Goal: Register for event/course

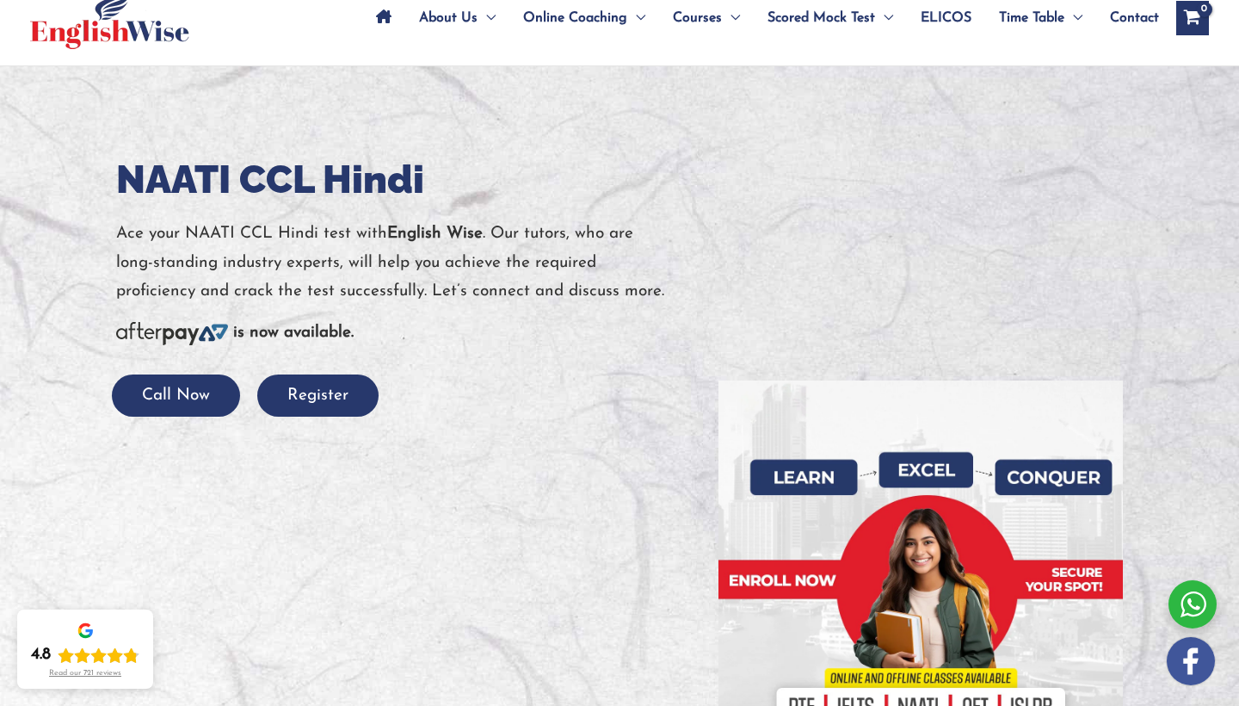
scroll to position [96, 0]
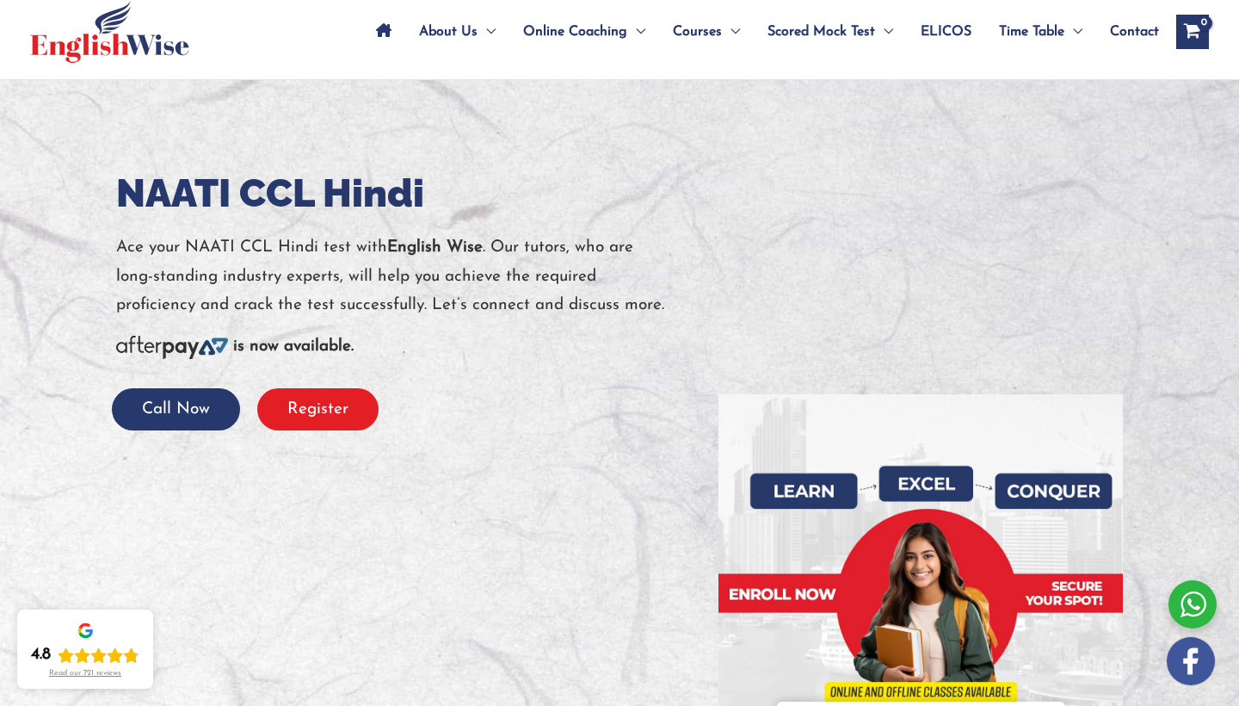
click at [348, 409] on button "Register" at bounding box center [317, 409] width 121 height 42
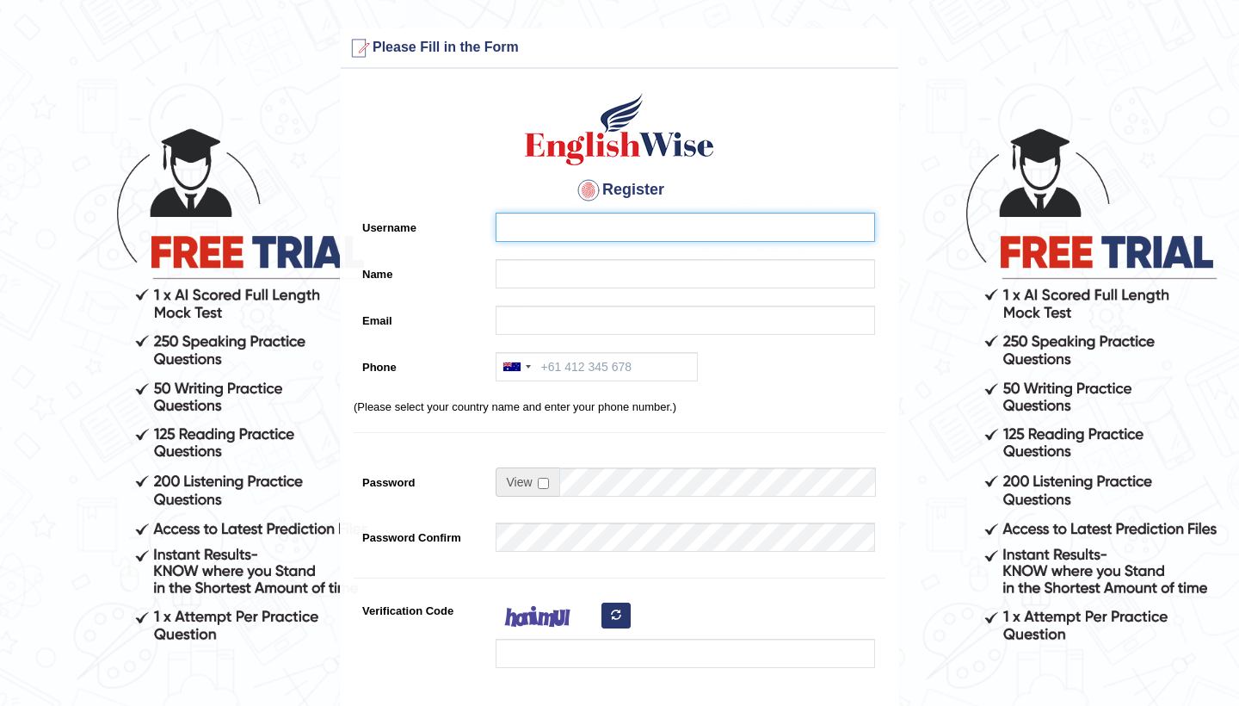
click at [655, 226] on input "Username" at bounding box center [686, 227] width 380 height 29
type input "Nangru"
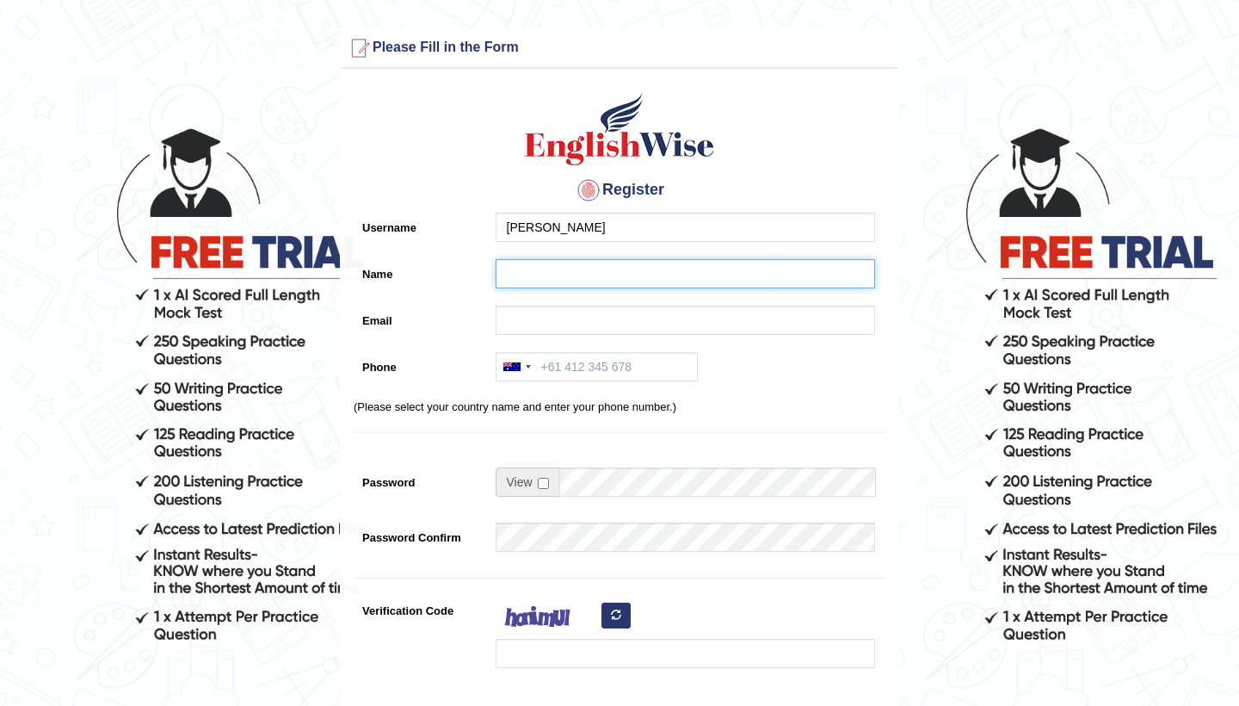
drag, startPoint x: 655, startPoint y: 226, endPoint x: 554, endPoint y: 280, distance: 114.0
type input "Awani Nangru"
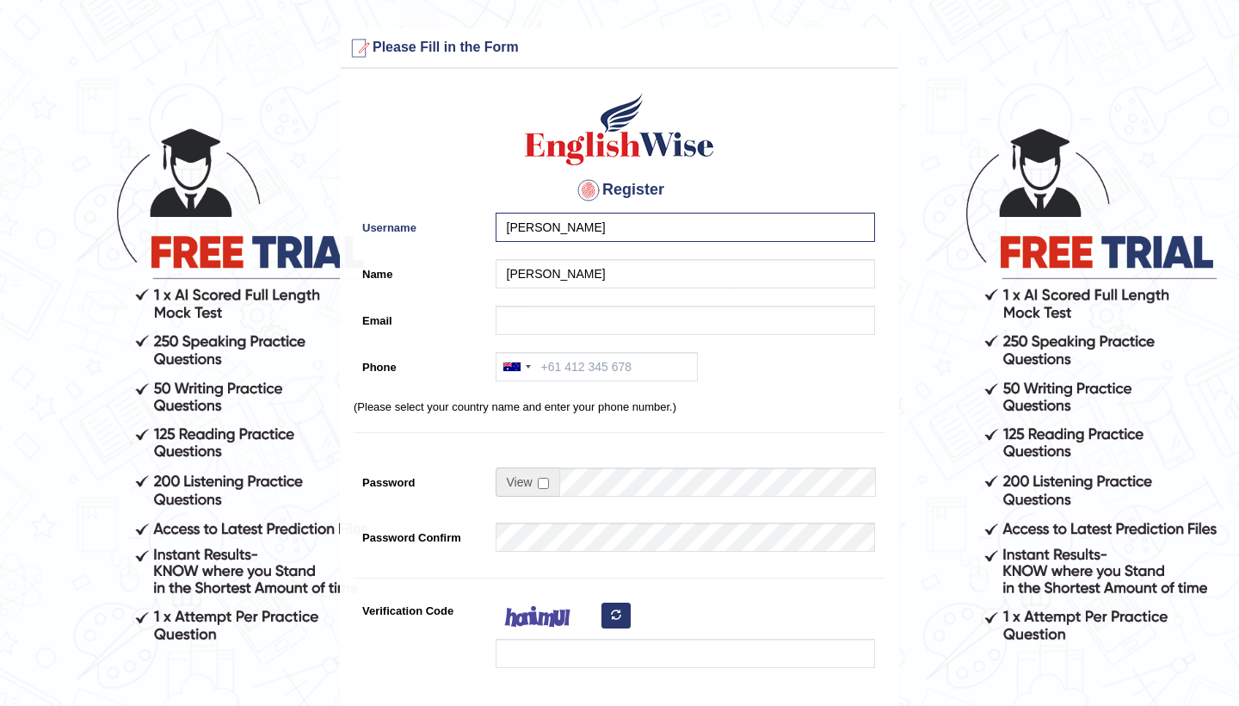
click at [782, 302] on div "Register Username Nangru Name Awani Nangru Email Phone Australia +61 India (भार…" at bounding box center [620, 436] width 558 height 719
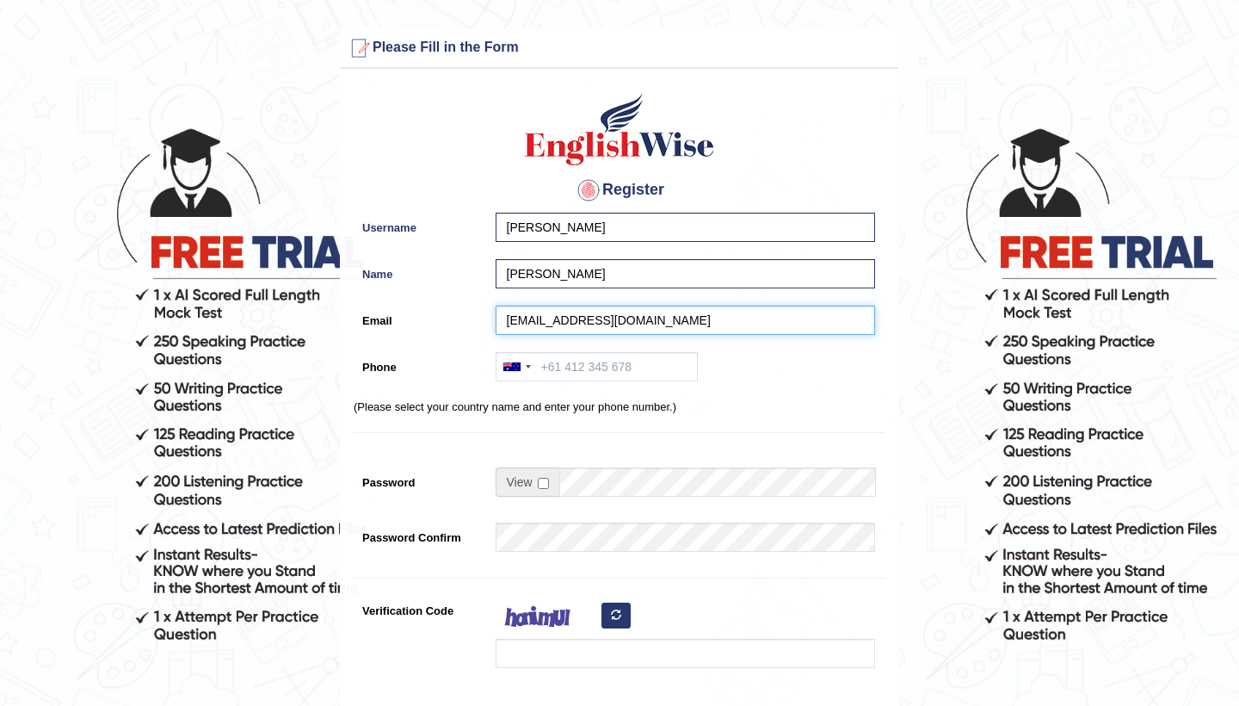
type input "nangruawani@gmail.com"
click at [831, 344] on div "Register Username Nangru Name Awani Nangru Email nangruawani@gmail.com Phone Au…" at bounding box center [620, 436] width 558 height 719
click at [543, 370] on input "406740924" at bounding box center [597, 366] width 202 height 29
type input "0406740924"
click at [744, 415] on div "Register Username Nangru Name Awani Nangru Email nangruawani@gmail.com Phone Au…" at bounding box center [620, 436] width 558 height 719
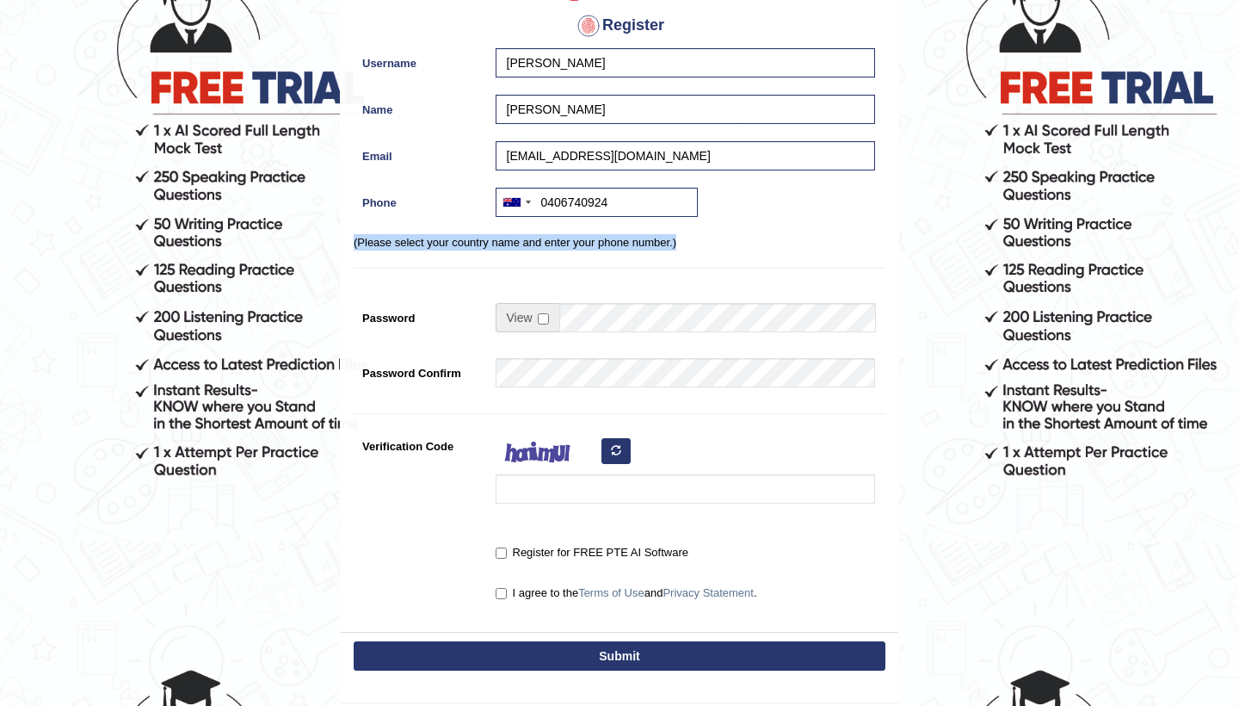
scroll to position [176, 0]
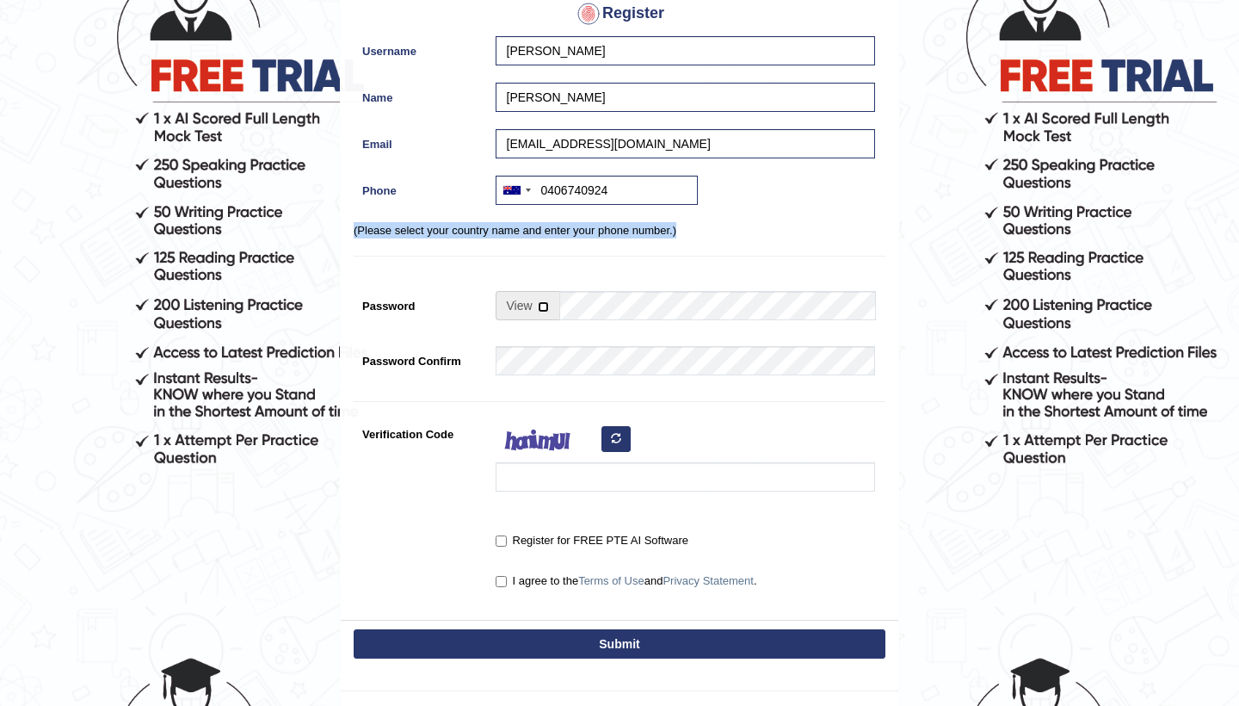
click at [547, 307] on input "checkbox" at bounding box center [543, 306] width 11 height 11
checkbox input "true"
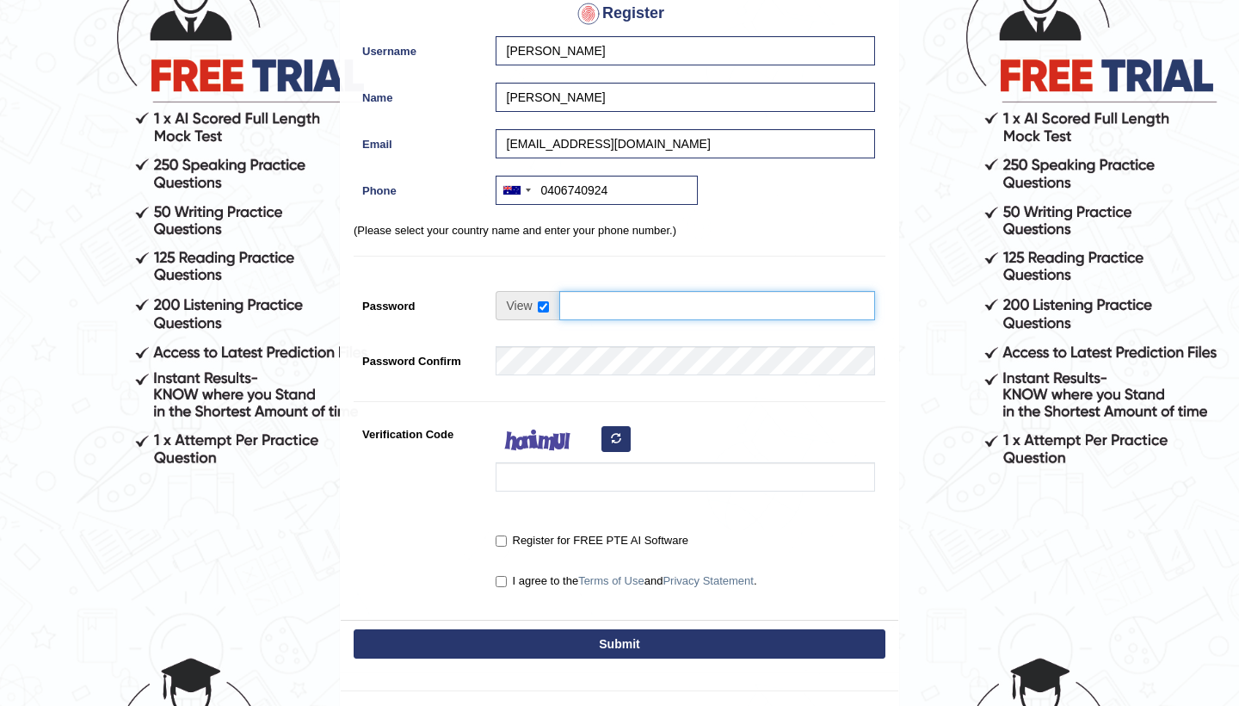
click at [610, 312] on input "Password" at bounding box center [717, 305] width 316 height 29
type input "Test@0031"
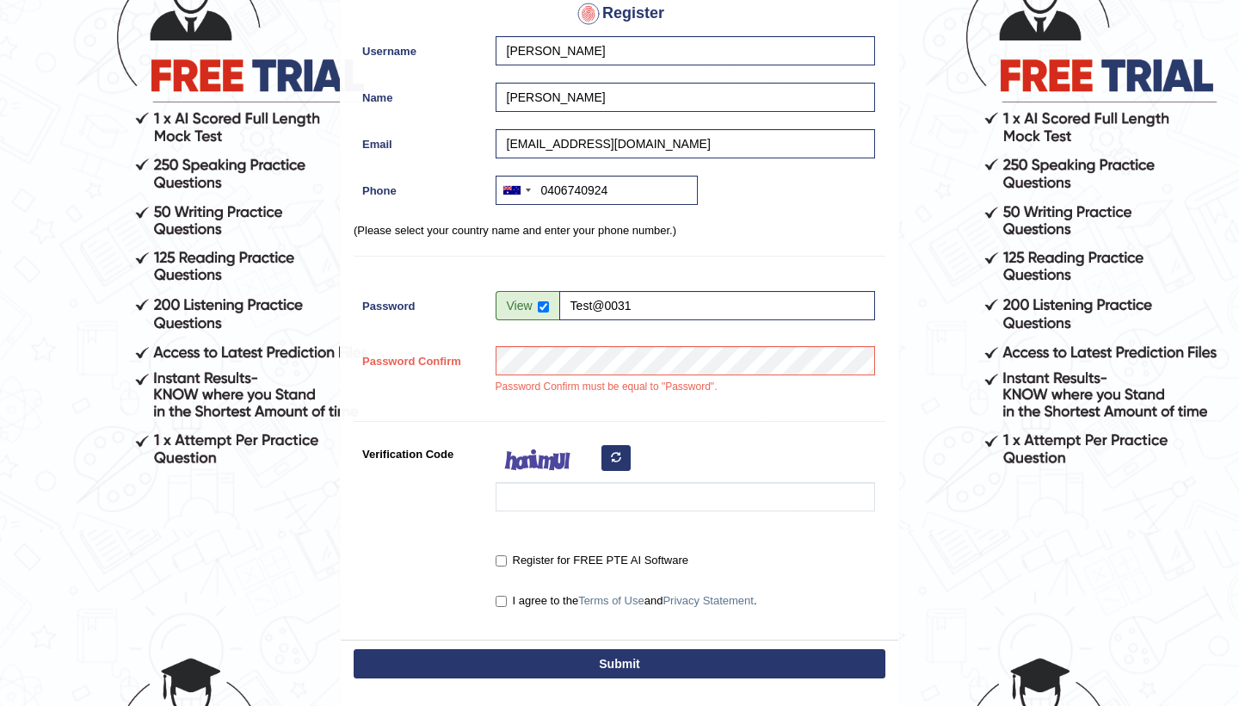
click at [485, 362] on div "Password Confirm Password Confirm must be equal to "Password"." at bounding box center [620, 375] width 532 height 58
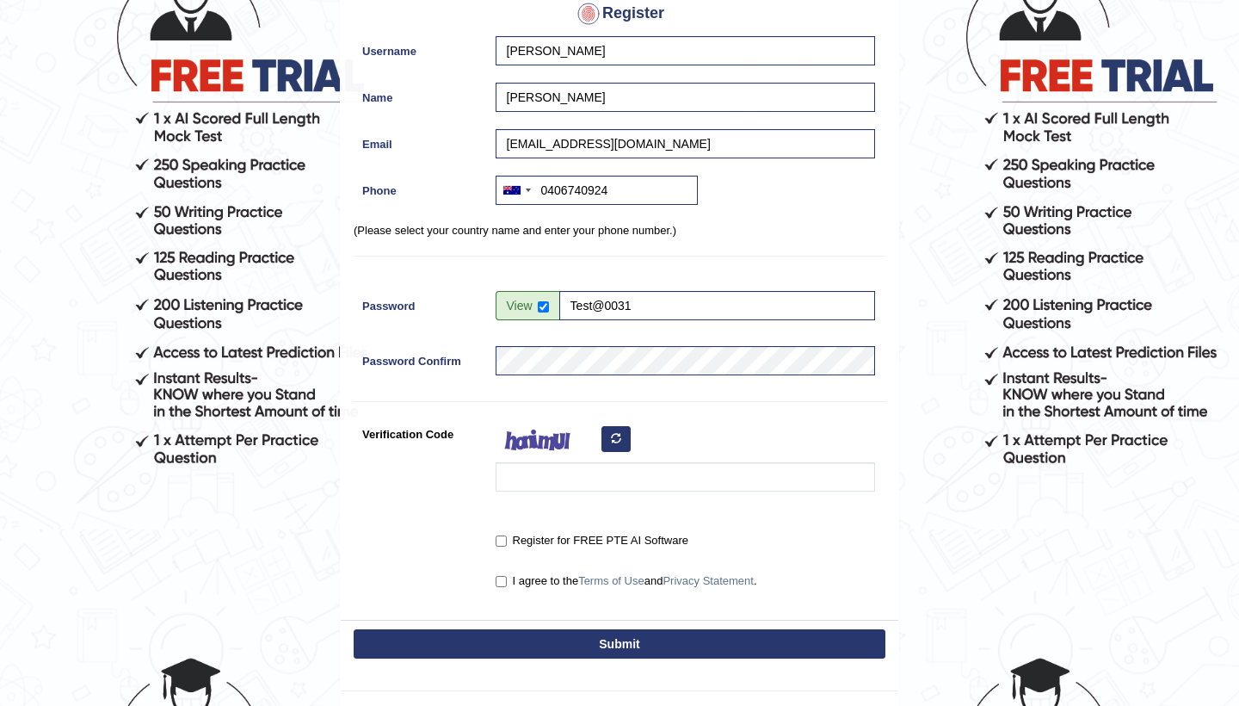
click at [617, 439] on icon "button" at bounding box center [616, 438] width 10 height 10
click at [615, 479] on input "Verification Code" at bounding box center [686, 476] width 380 height 29
type input "pddaei"
click at [499, 541] on input "Register for FREE PTE AI Software" at bounding box center [501, 540] width 11 height 11
checkbox input "true"
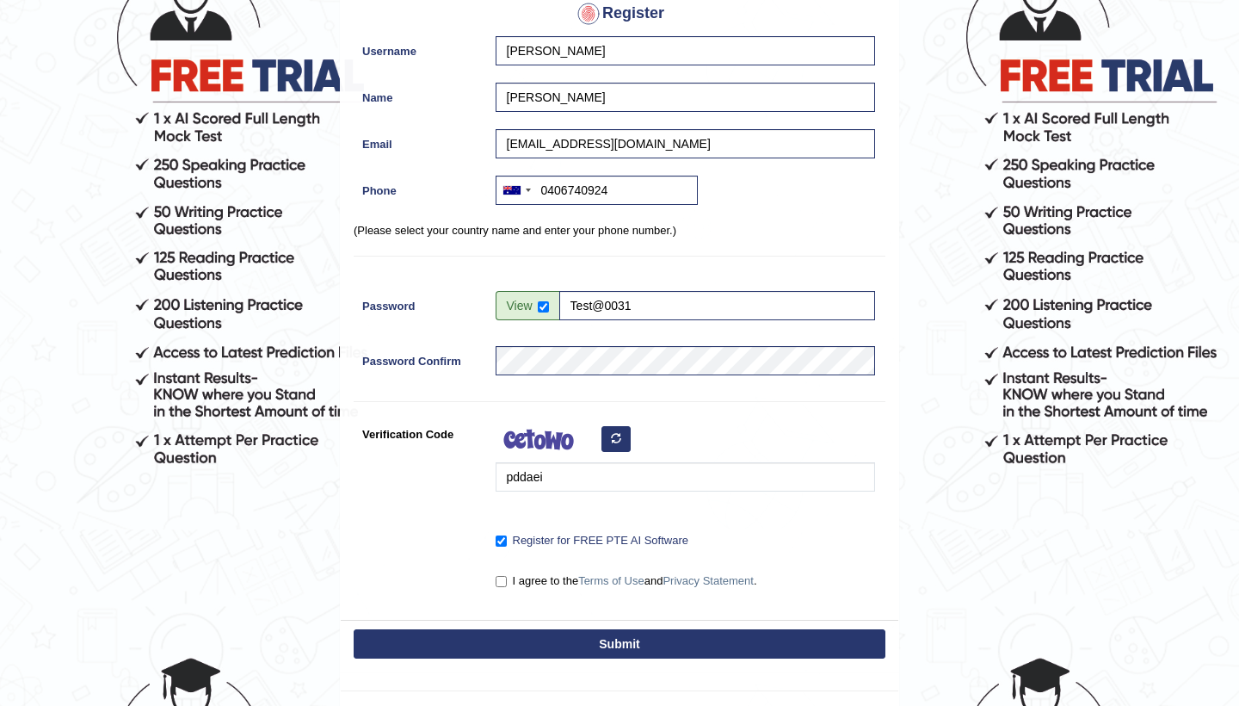
click at [511, 584] on label "I agree to the Terms of Use and Privacy Statement ." at bounding box center [627, 580] width 262 height 17
click at [507, 584] on input "I agree to the Terms of Use and Privacy Statement ." at bounding box center [501, 581] width 11 height 11
checkbox input "true"
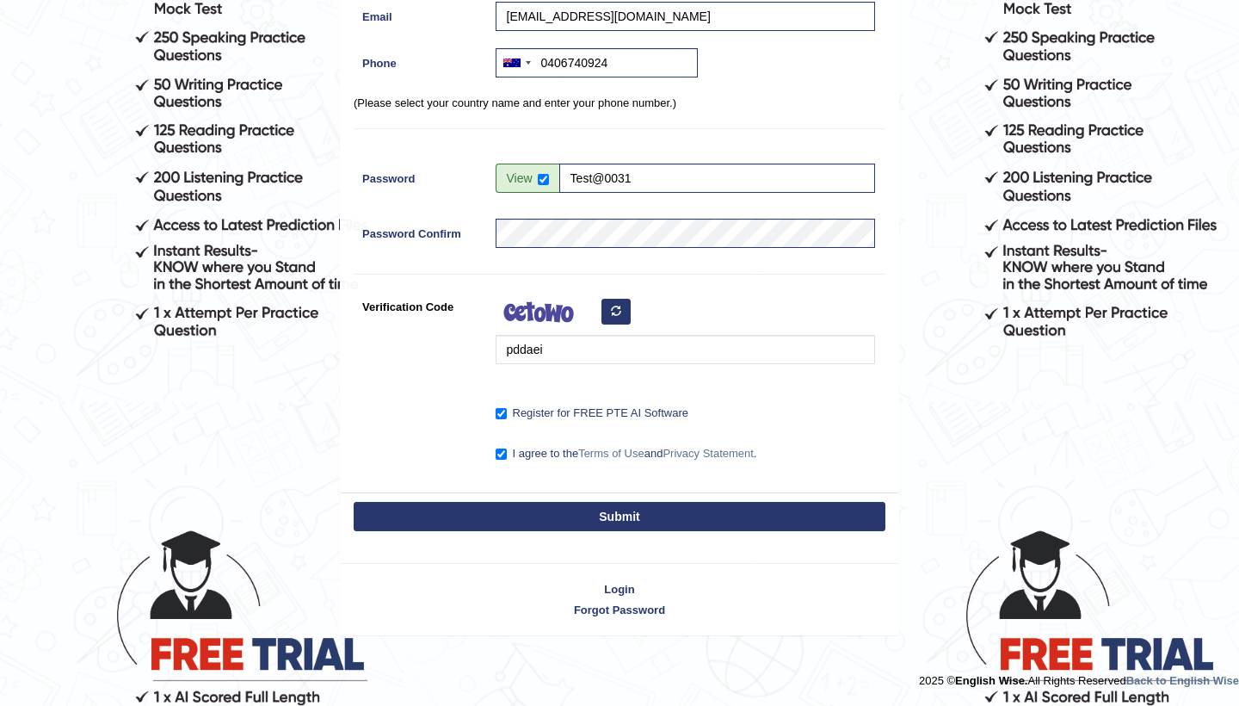
scroll to position [303, 0]
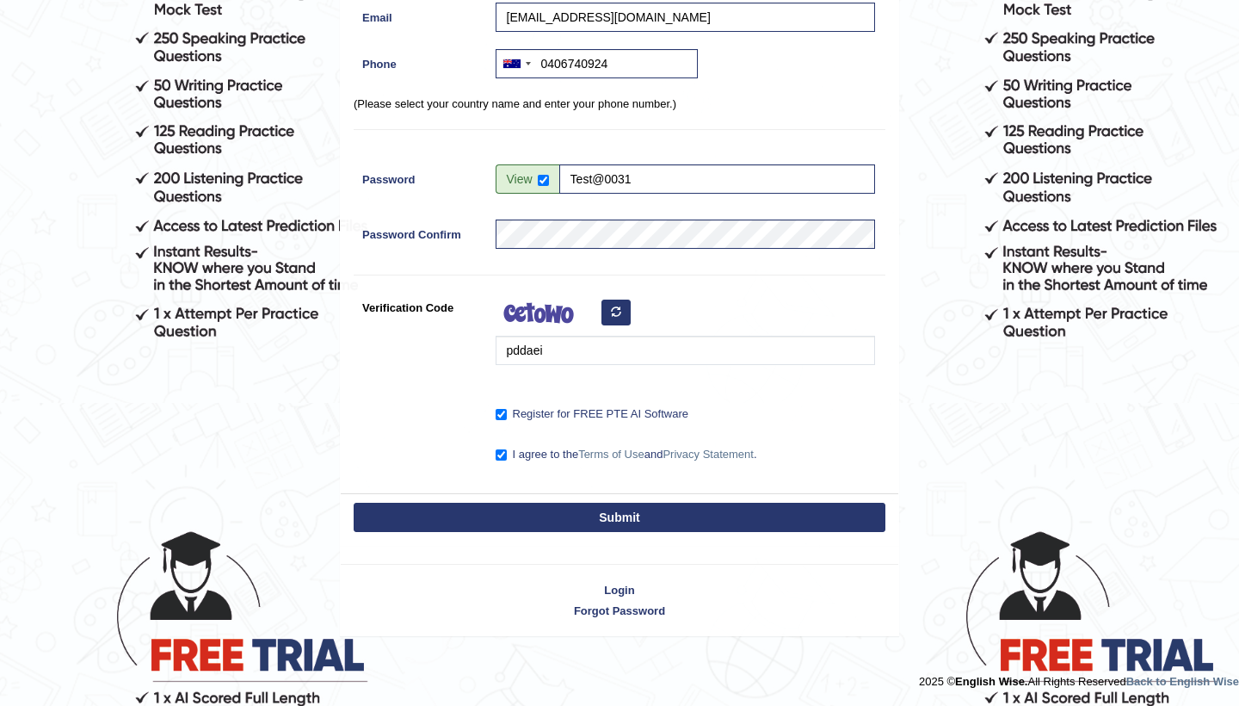
click at [718, 518] on button "Submit" at bounding box center [620, 517] width 532 height 29
type input "+61406740924"
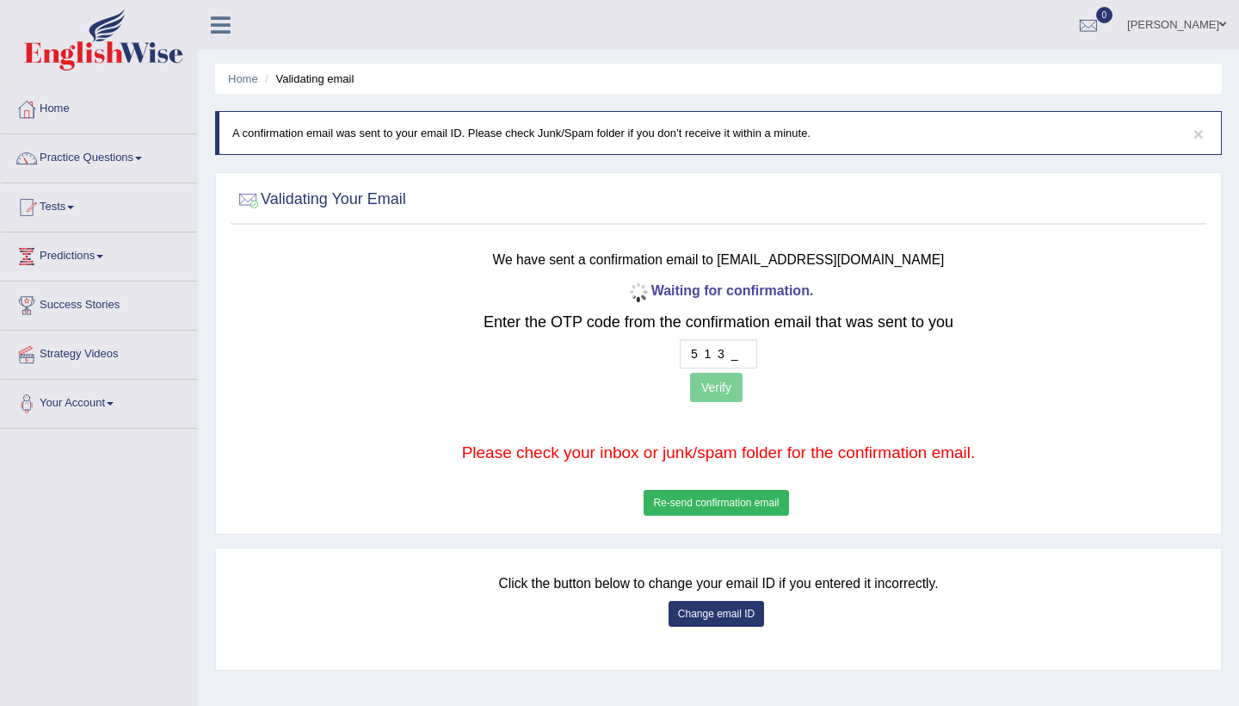
type input "5 1 3 5"
click at [722, 381] on button "Verify" at bounding box center [716, 387] width 53 height 29
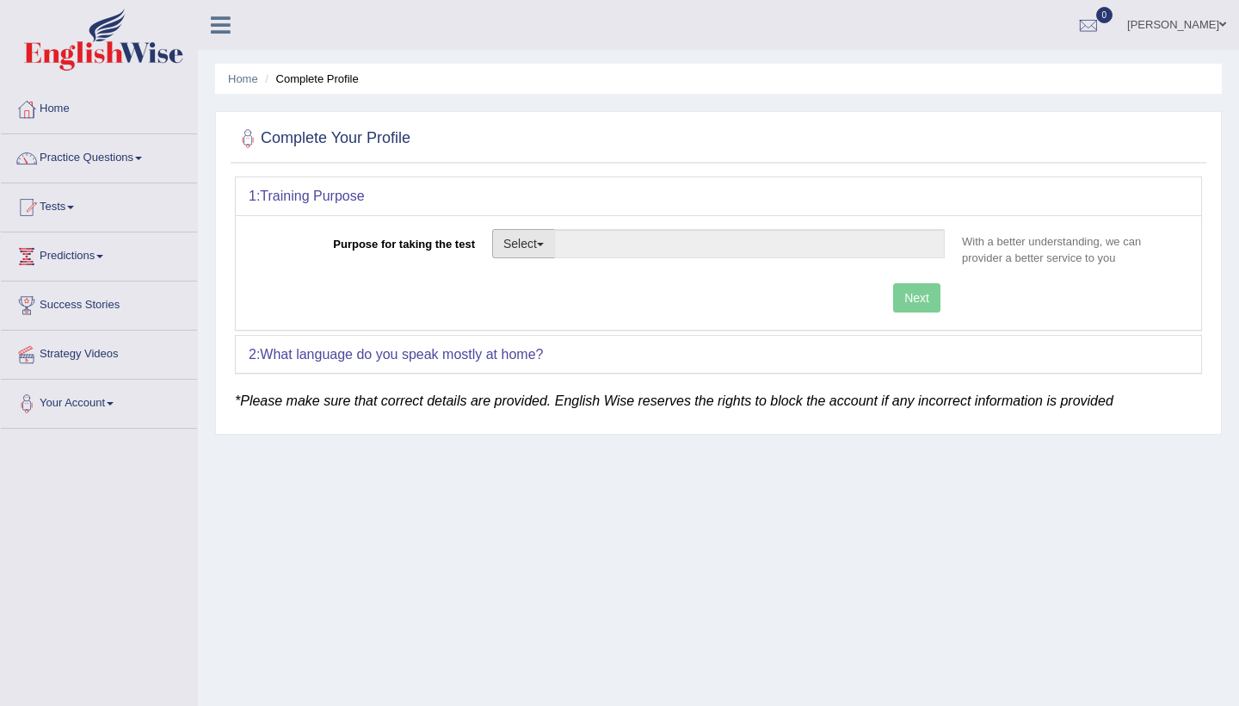
click at [544, 246] on button "Select" at bounding box center [523, 243] width 63 height 29
click at [537, 297] on link "Permanent Residency" at bounding box center [569, 303] width 153 height 22
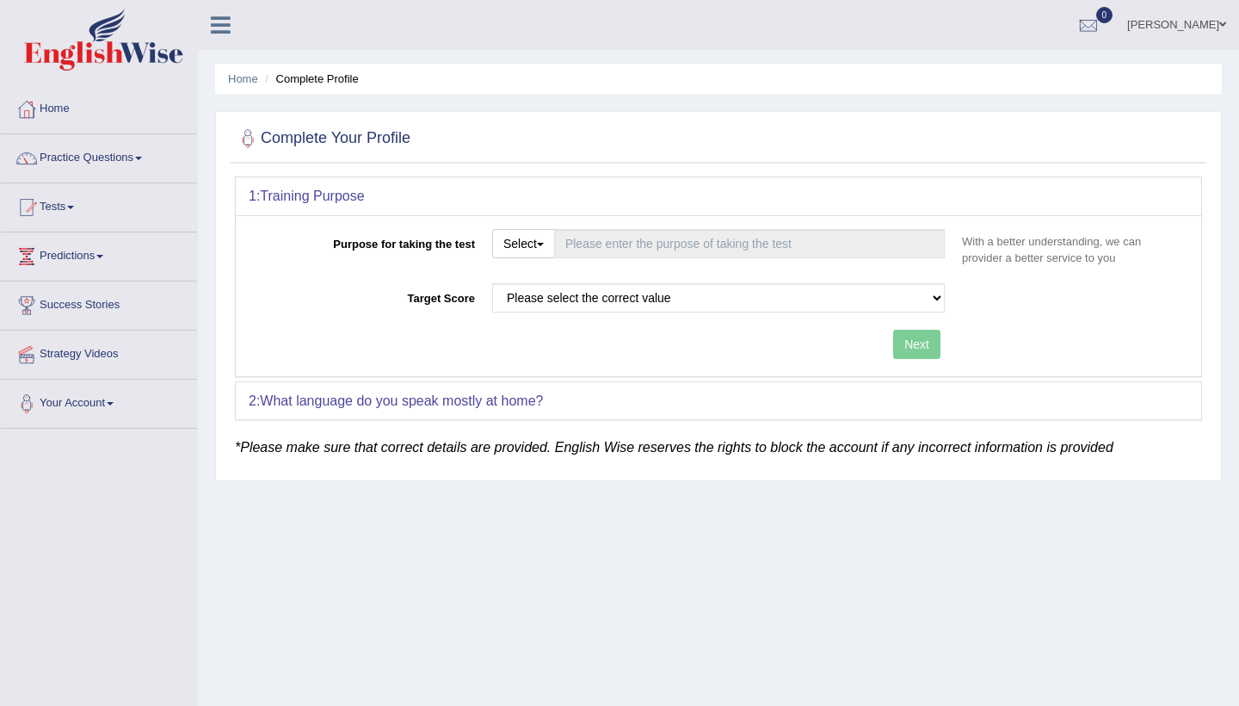
type input "Permanent Residency"
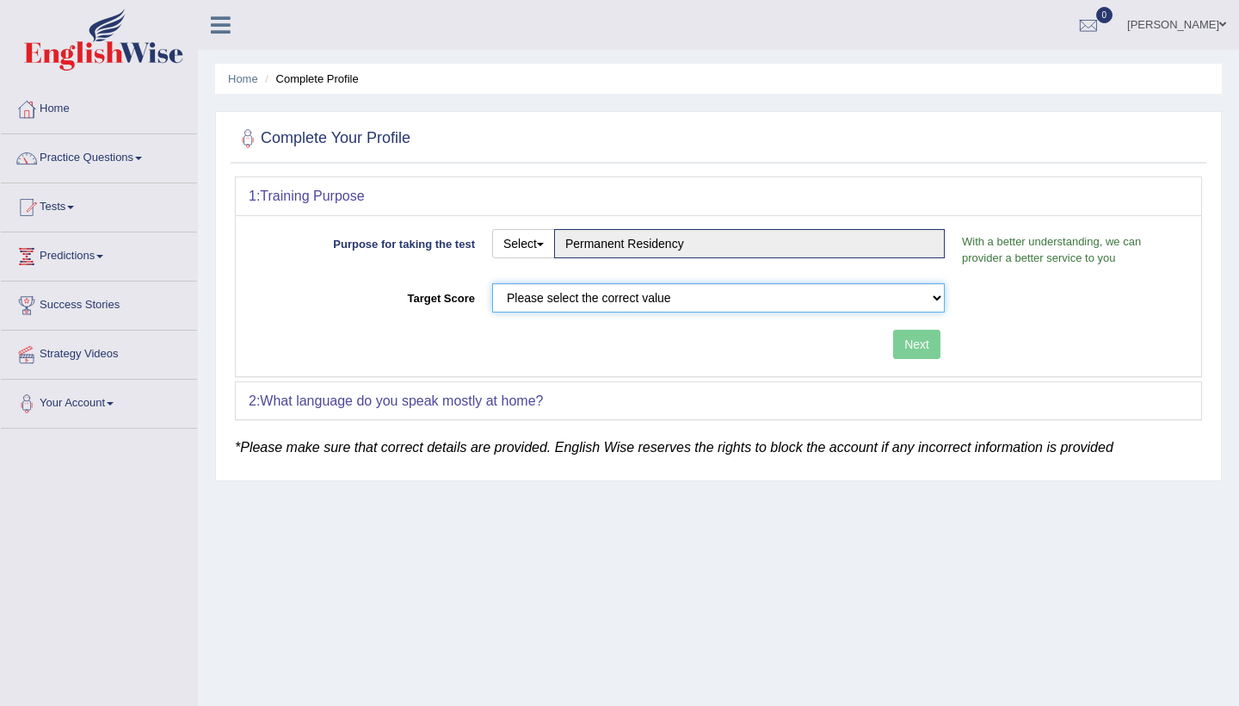
select select "79"
click at [243, 82] on link "Home" at bounding box center [243, 78] width 30 height 13
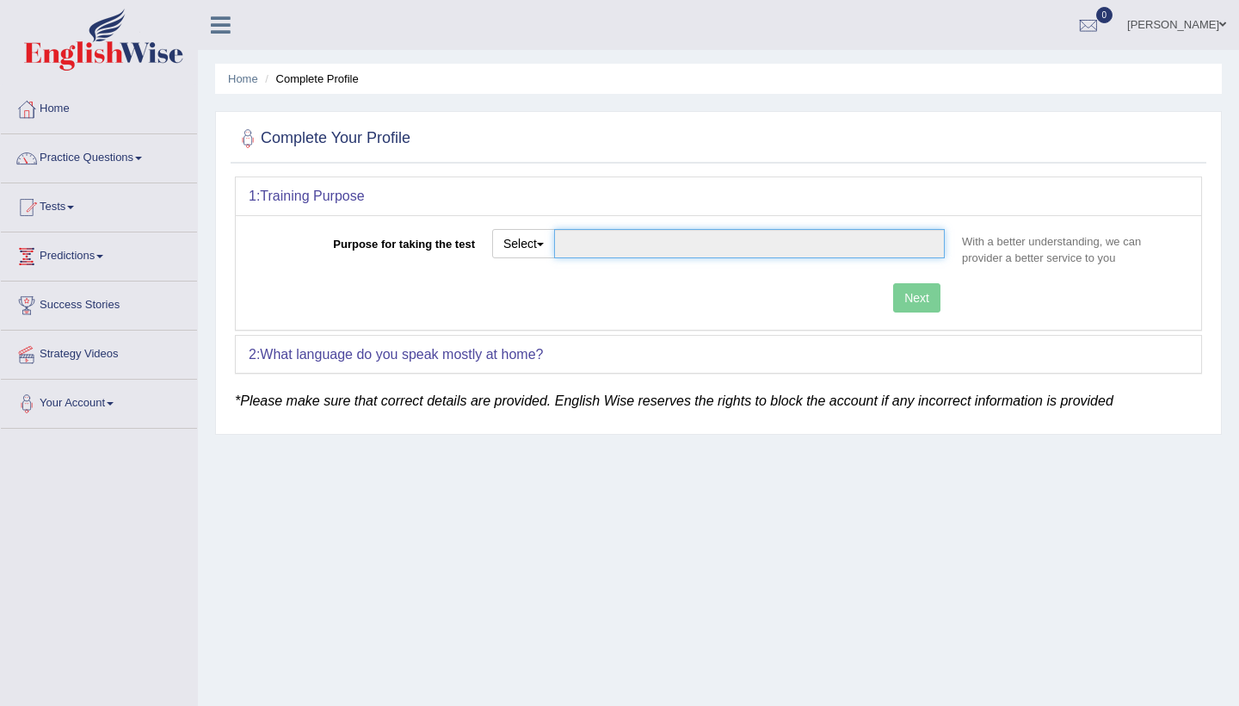
click at [664, 244] on input "Purpose for taking the test" at bounding box center [749, 243] width 391 height 29
click at [535, 241] on button "Select" at bounding box center [523, 243] width 63 height 29
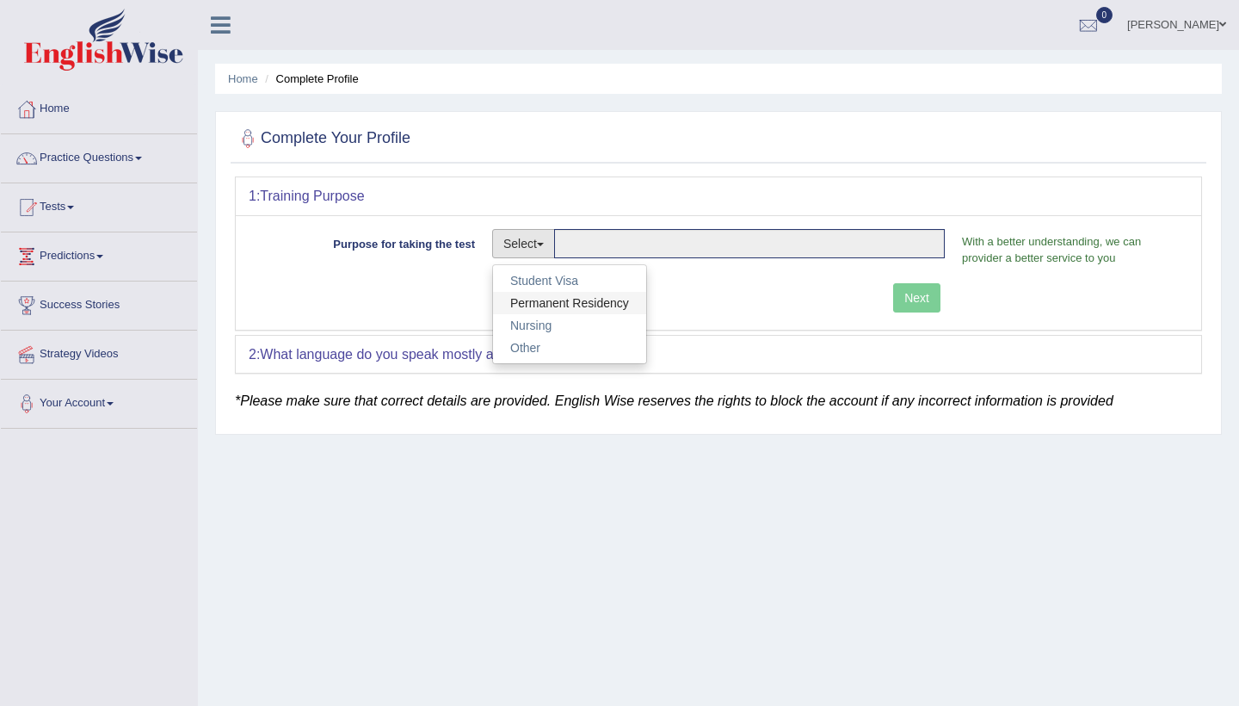
click at [523, 303] on link "Permanent Residency" at bounding box center [569, 303] width 153 height 22
type input "Permanent Residency"
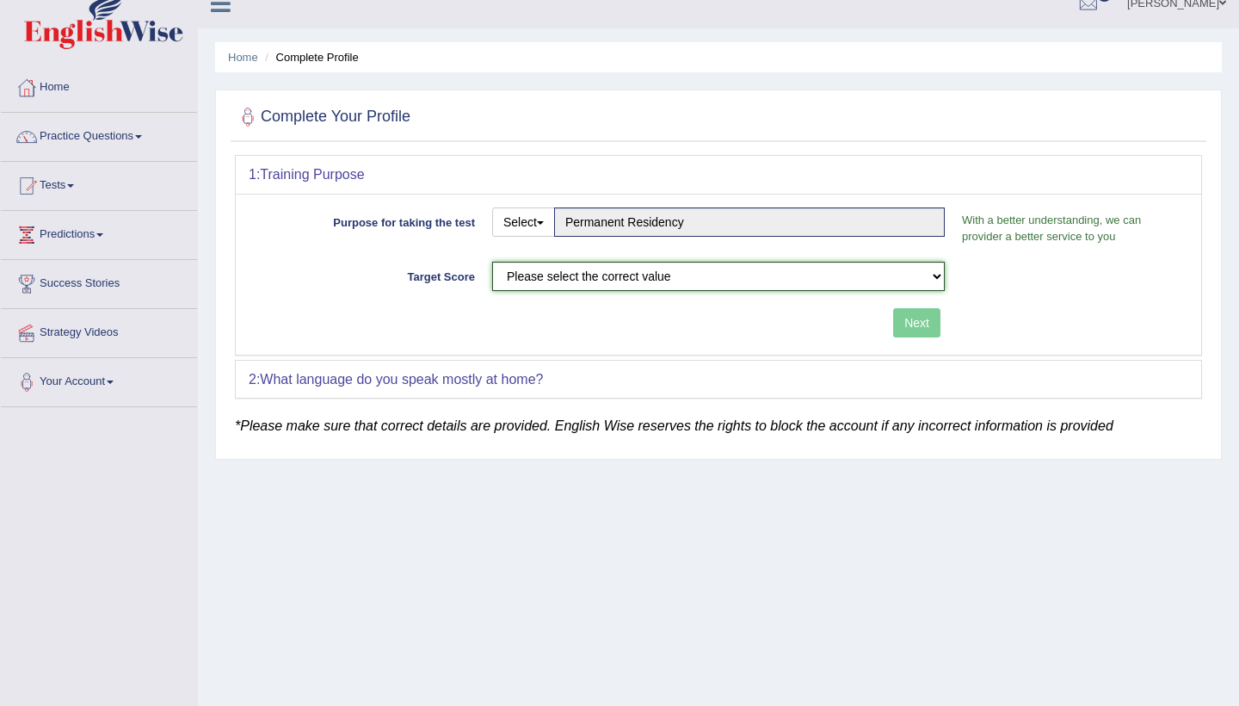
scroll to position [25, 0]
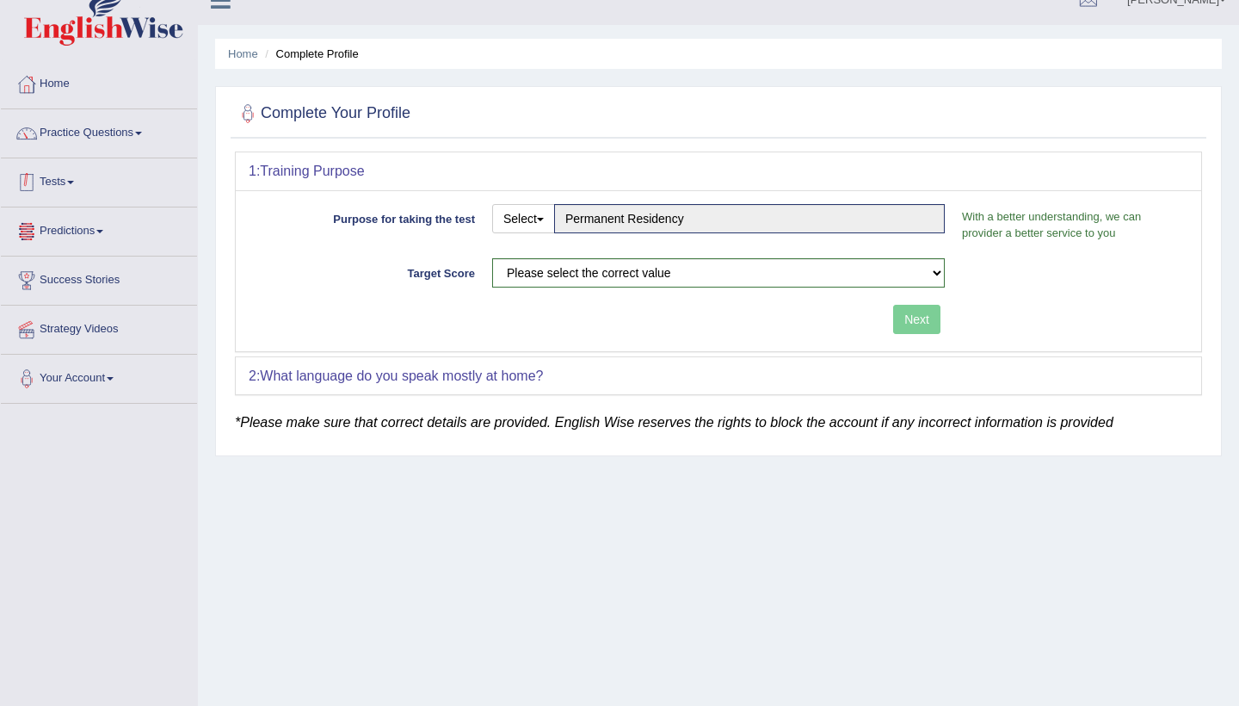
click at [62, 188] on link "Tests" at bounding box center [99, 179] width 196 height 43
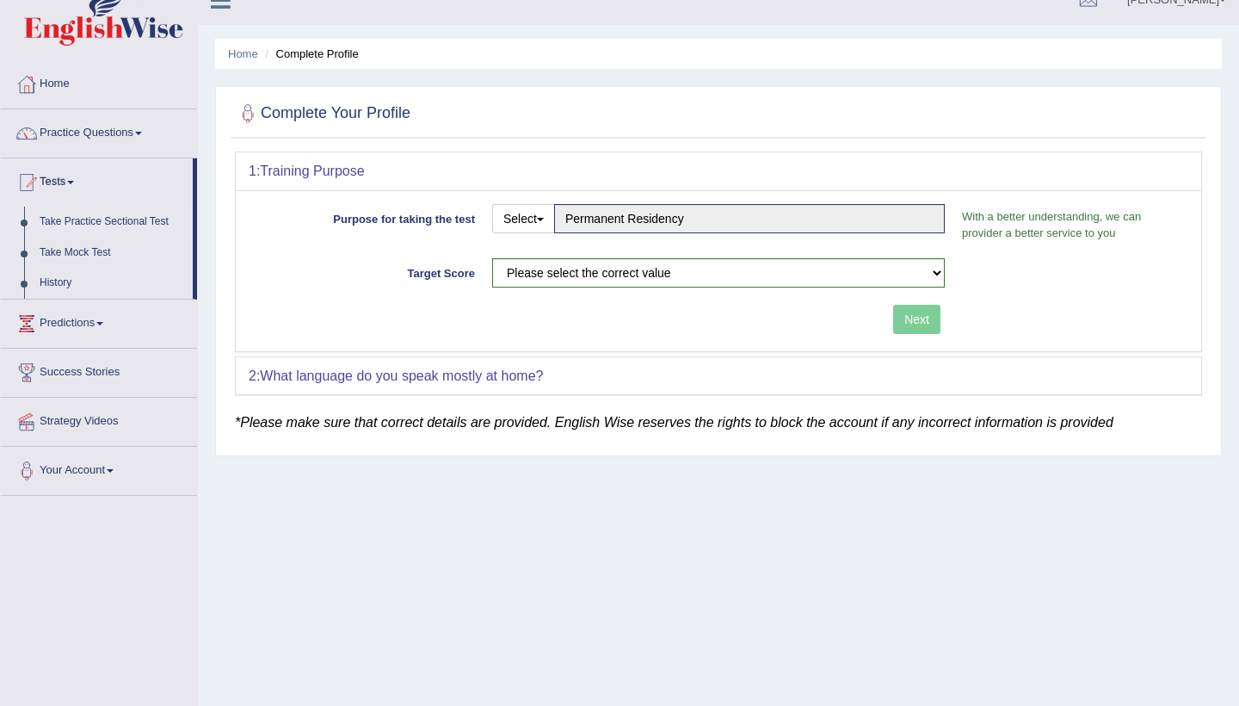
click at [90, 220] on link "Take Practice Sectional Test" at bounding box center [112, 222] width 161 height 31
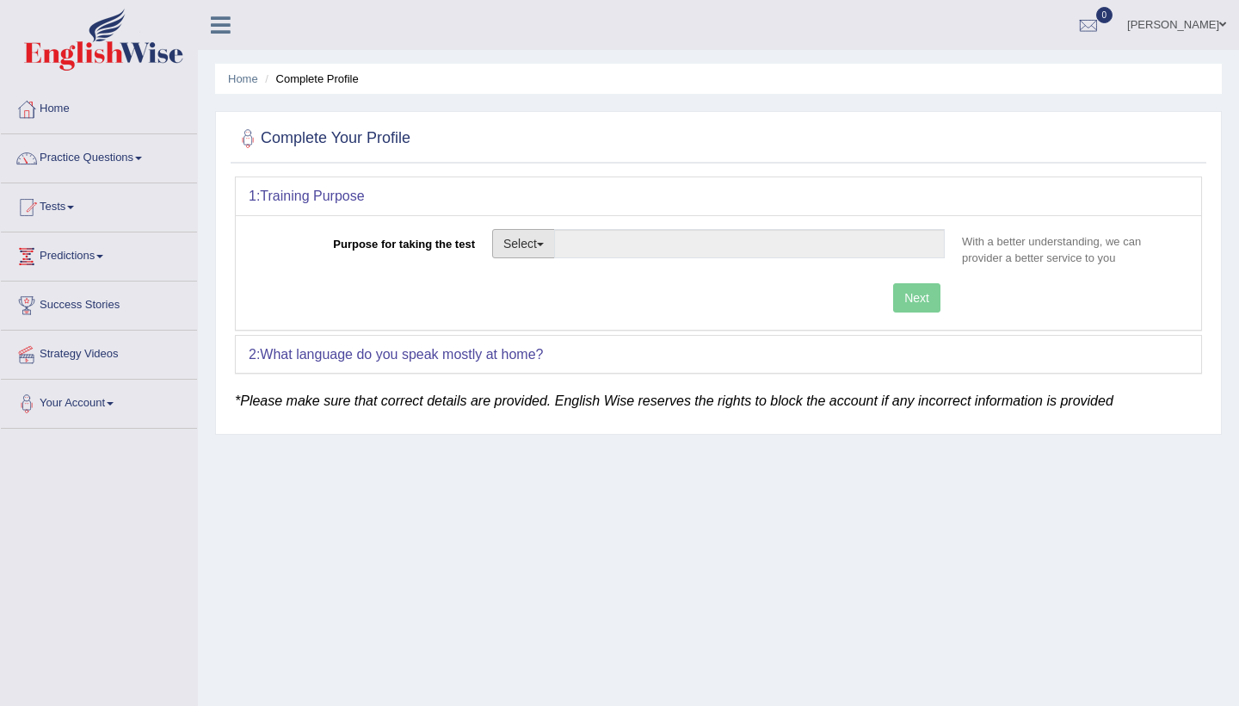
click at [528, 244] on button "Select" at bounding box center [523, 243] width 63 height 29
click at [423, 500] on div "Home Complete Profile Complete Your Profile 1: Training Purpose Purpose for tak…" at bounding box center [718, 430] width 1041 height 861
click at [373, 349] on b "What language do you speak mostly at home?" at bounding box center [401, 354] width 283 height 15
click at [67, 114] on link "Home" at bounding box center [99, 106] width 196 height 43
click at [76, 163] on link "Practice Questions" at bounding box center [99, 155] width 196 height 43
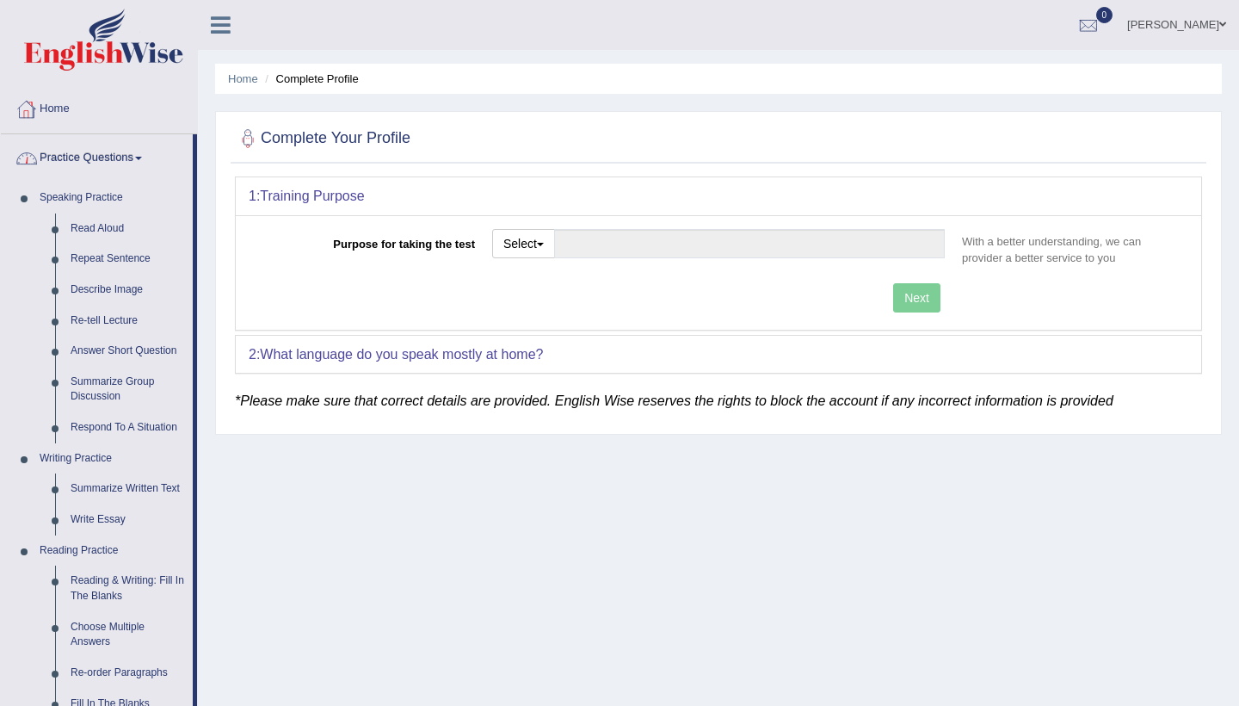
click at [219, 23] on icon at bounding box center [221, 25] width 20 height 22
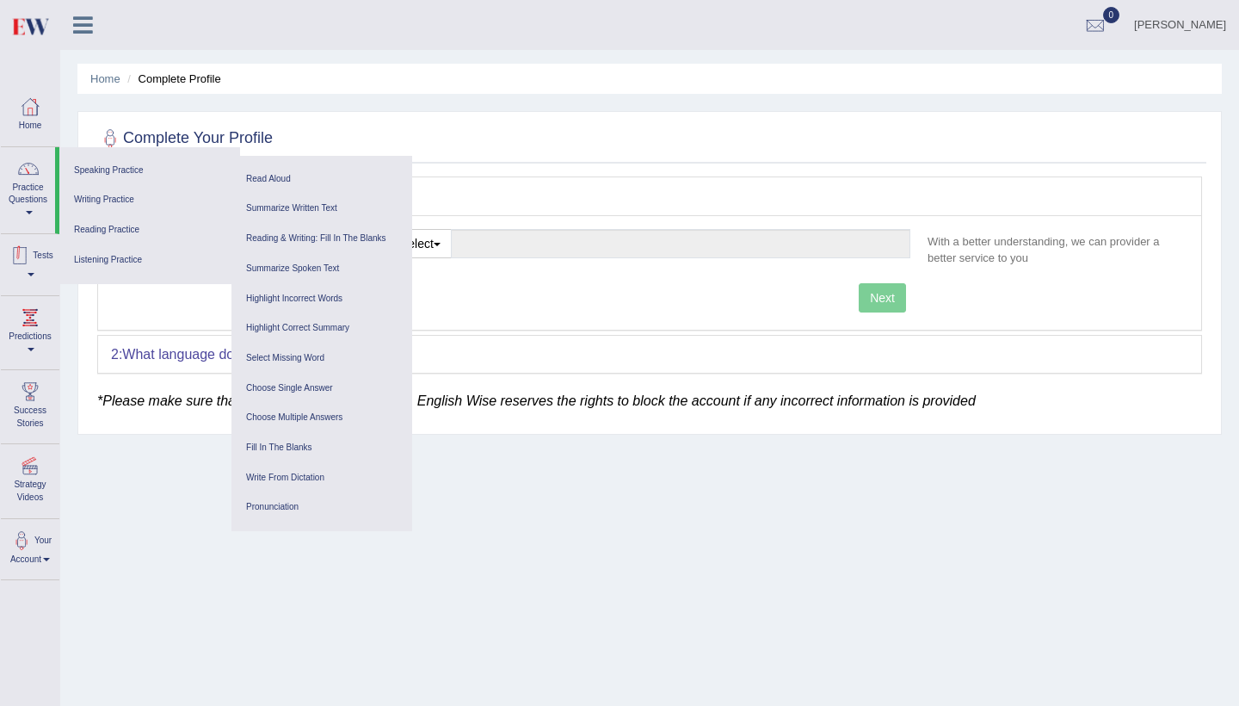
click at [35, 271] on link "Tests" at bounding box center [30, 262] width 59 height 56
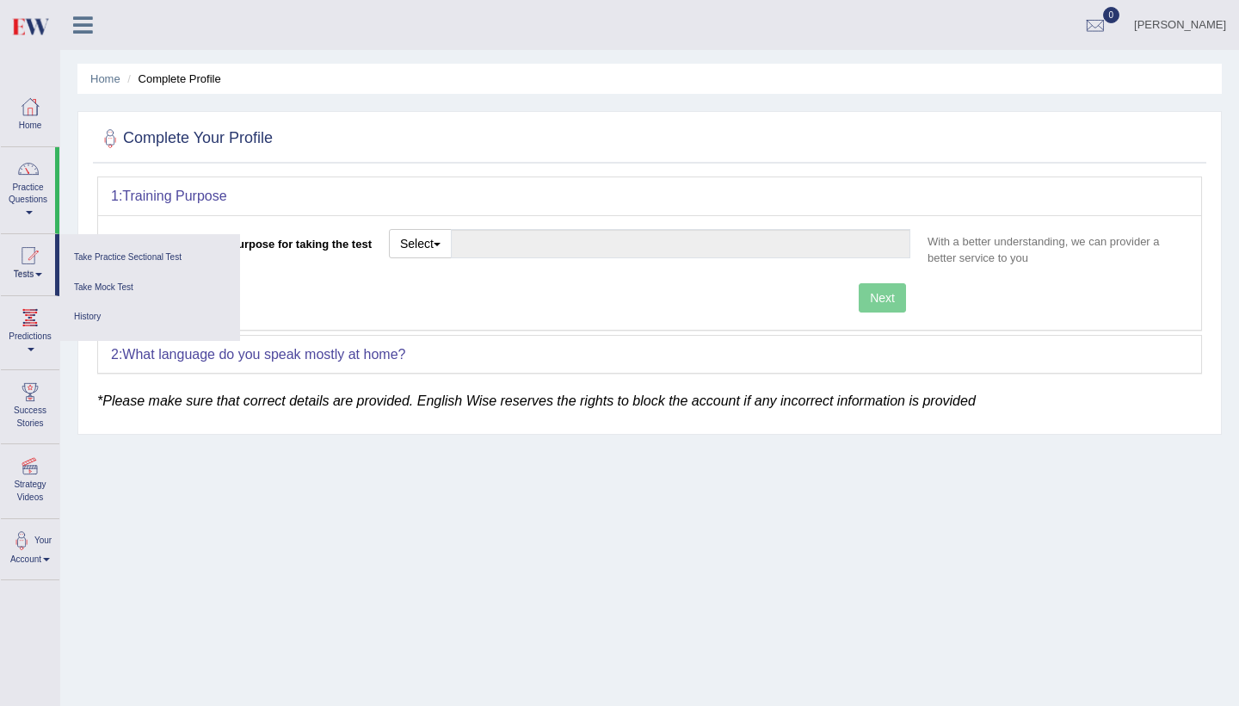
click at [113, 512] on div "Home Complete Profile Complete Your Profile 1: Training Purpose Purpose for tak…" at bounding box center [649, 430] width 1179 height 861
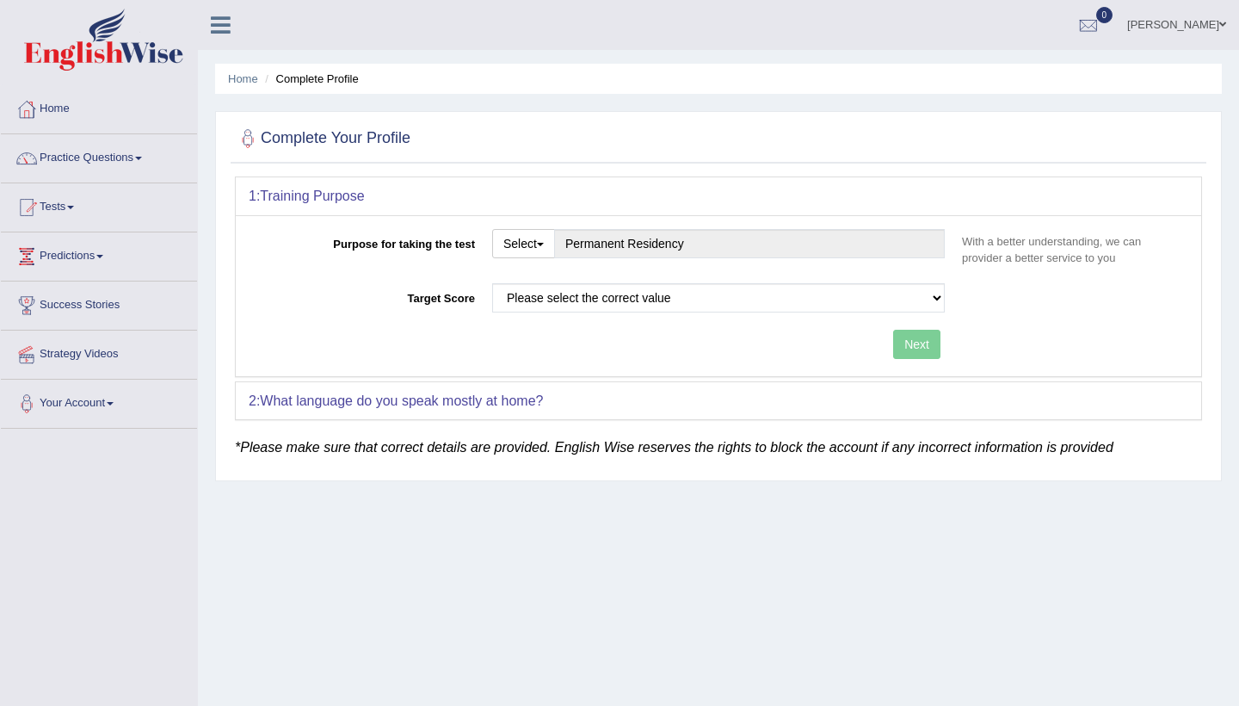
scroll to position [25, 0]
select select "79"
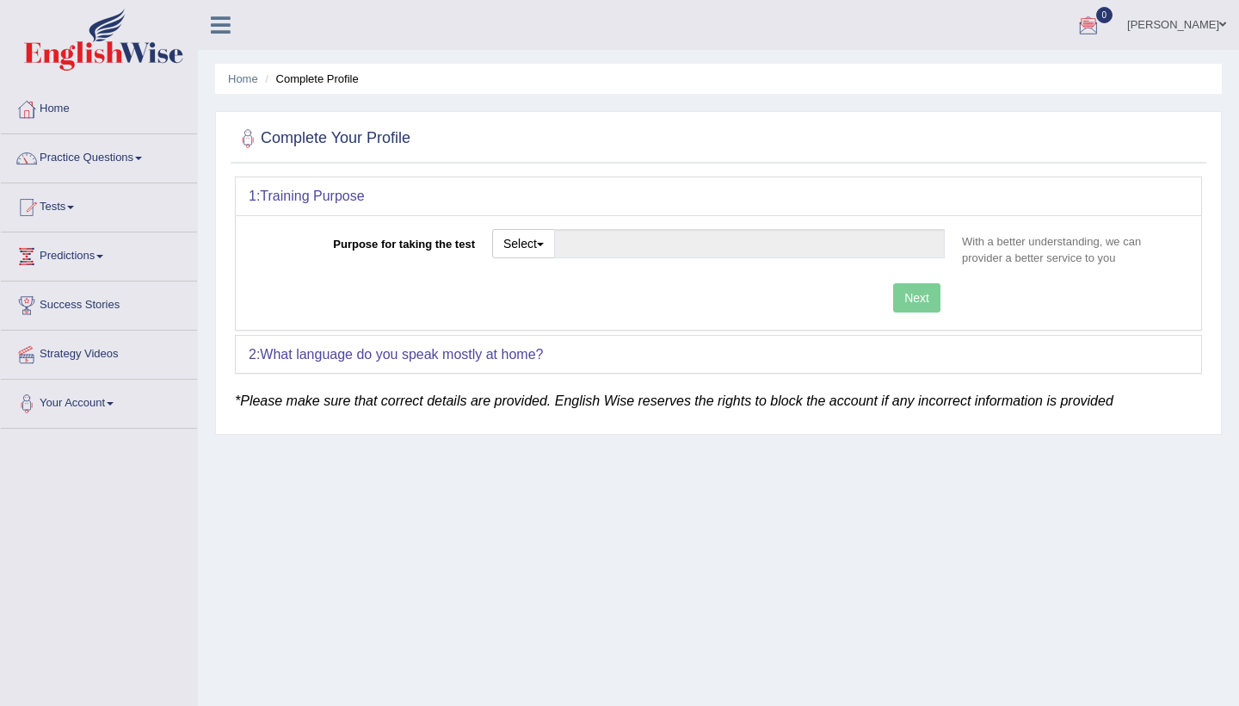
click at [1196, 19] on link "[PERSON_NAME]" at bounding box center [1177, 22] width 125 height 45
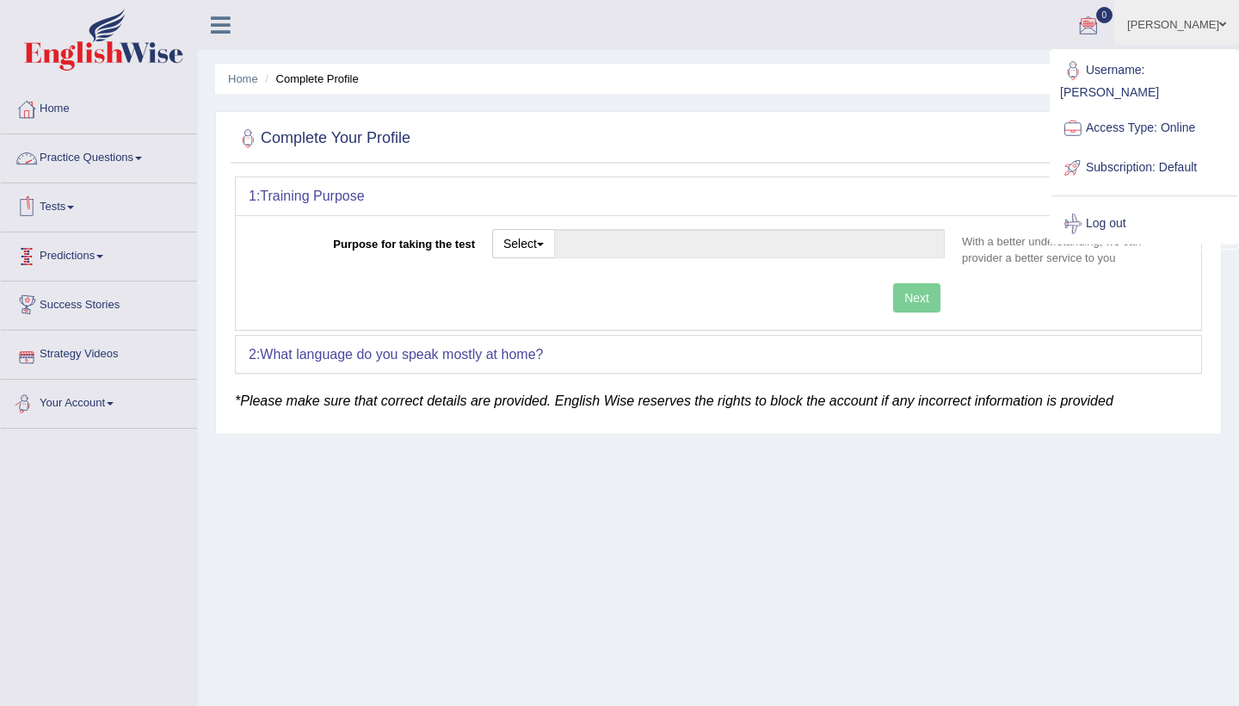
click at [113, 400] on link "Your Account" at bounding box center [99, 401] width 196 height 43
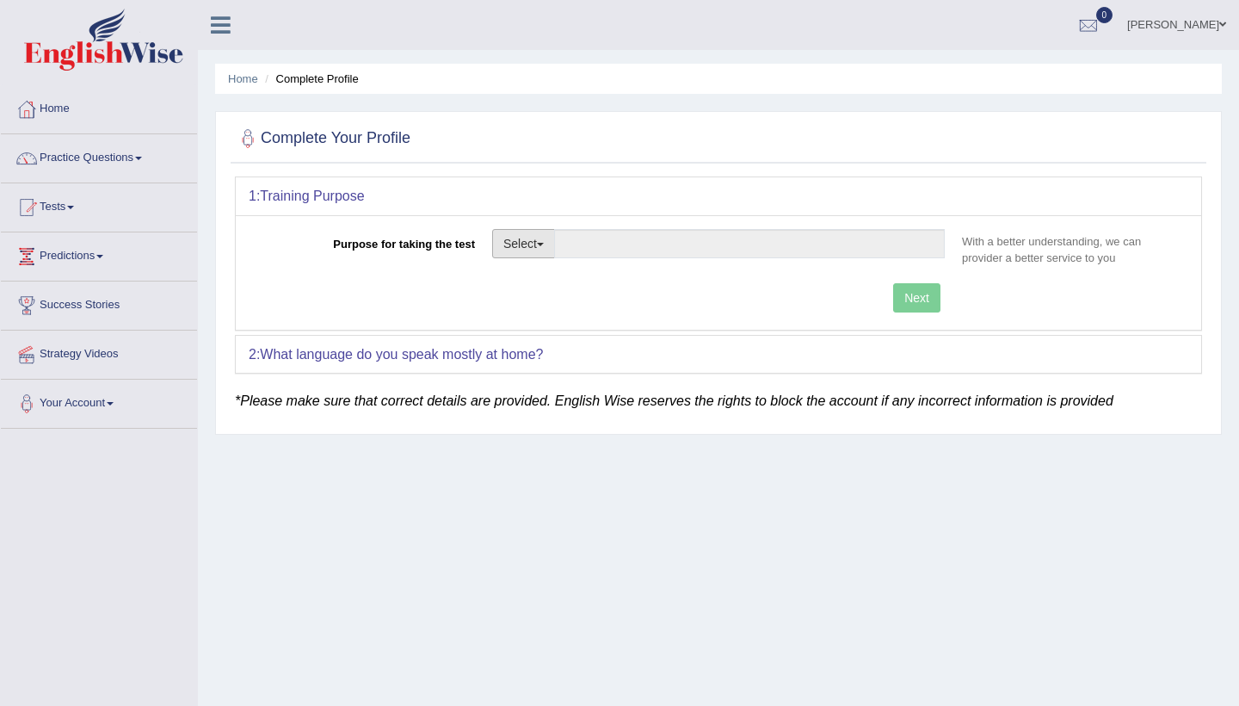
click at [504, 251] on button "Select" at bounding box center [523, 243] width 63 height 29
click at [566, 295] on link "Permanent Residency" at bounding box center [569, 303] width 153 height 22
type input "Permanent Residency"
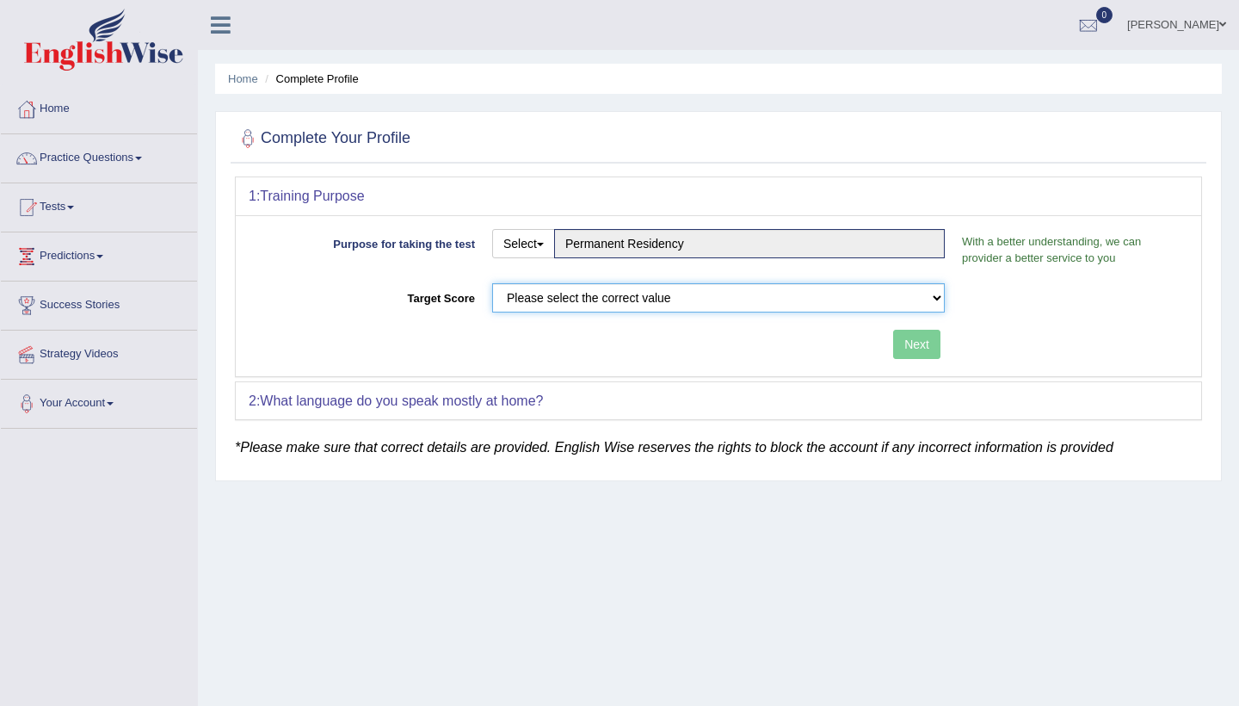
select select "79"
click at [925, 337] on button "Next" at bounding box center [916, 344] width 47 height 29
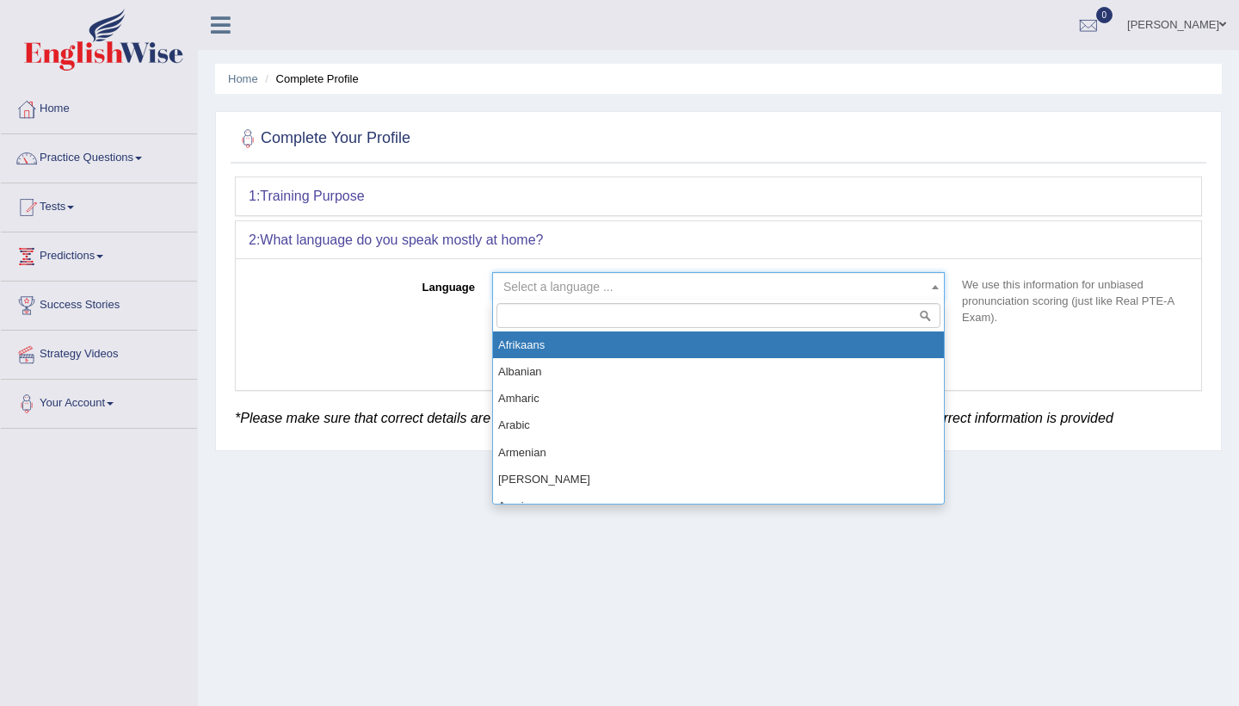
click at [811, 300] on body "Toggle navigation Home Practice Questions Speaking Practice Read Aloud Repeat S…" at bounding box center [619, 353] width 1239 height 706
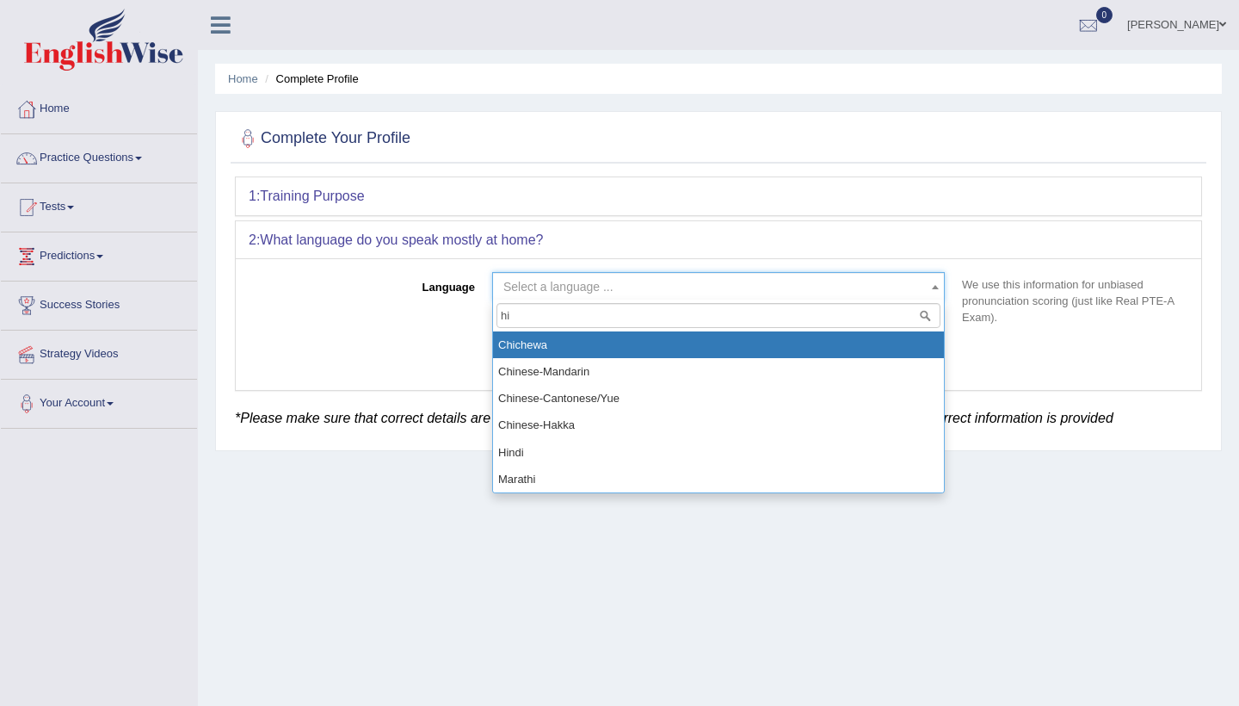
type input "hin"
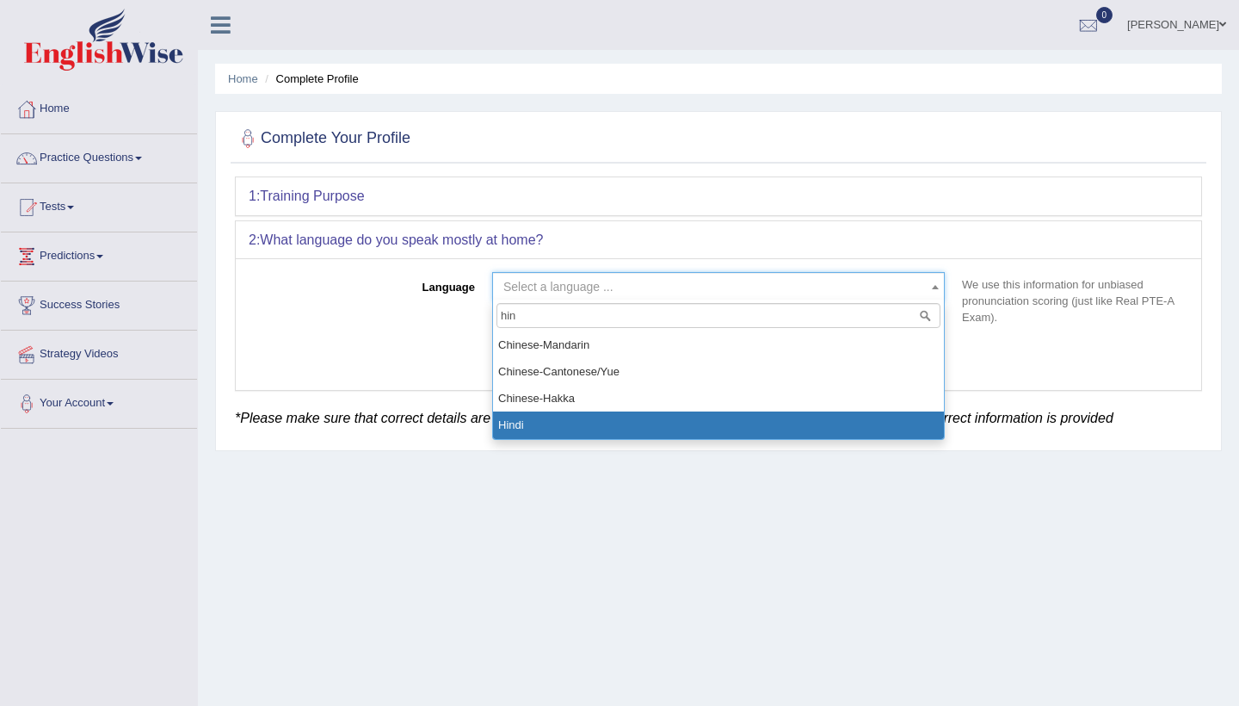
select select "Hindi"
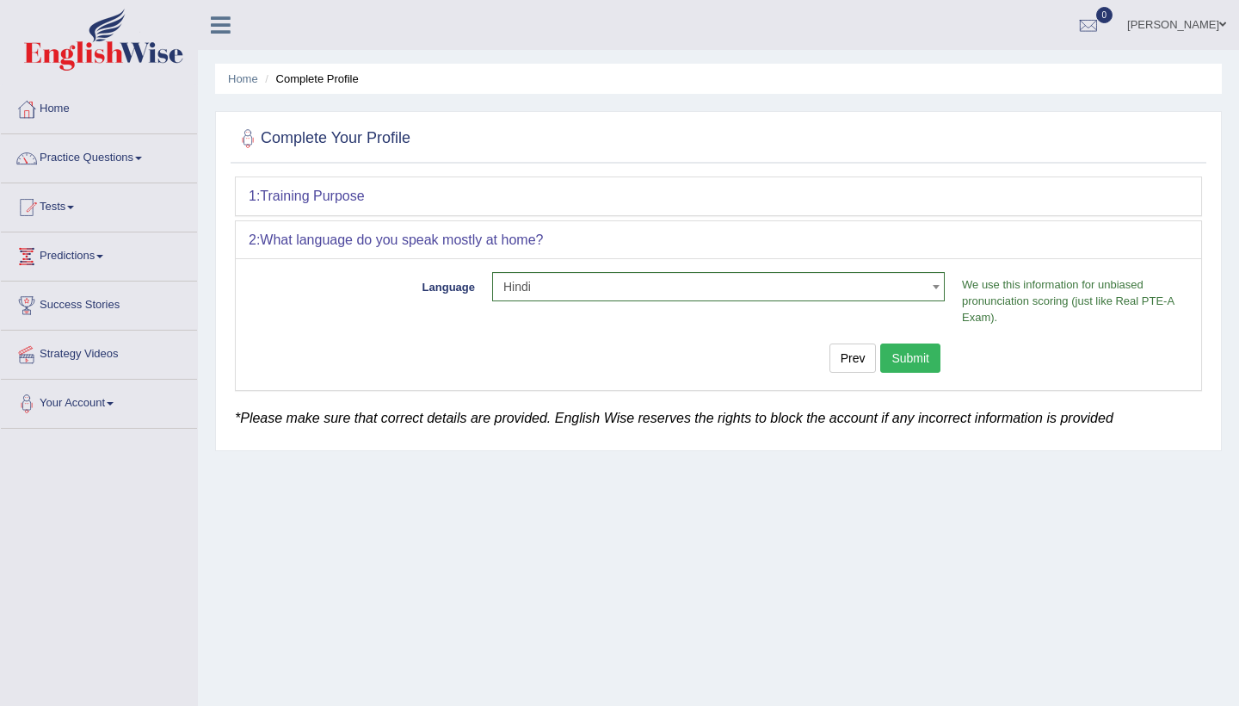
click at [881, 343] on button "Submit" at bounding box center [911, 357] width 60 height 29
click at [912, 352] on button "Submit" at bounding box center [911, 357] width 60 height 29
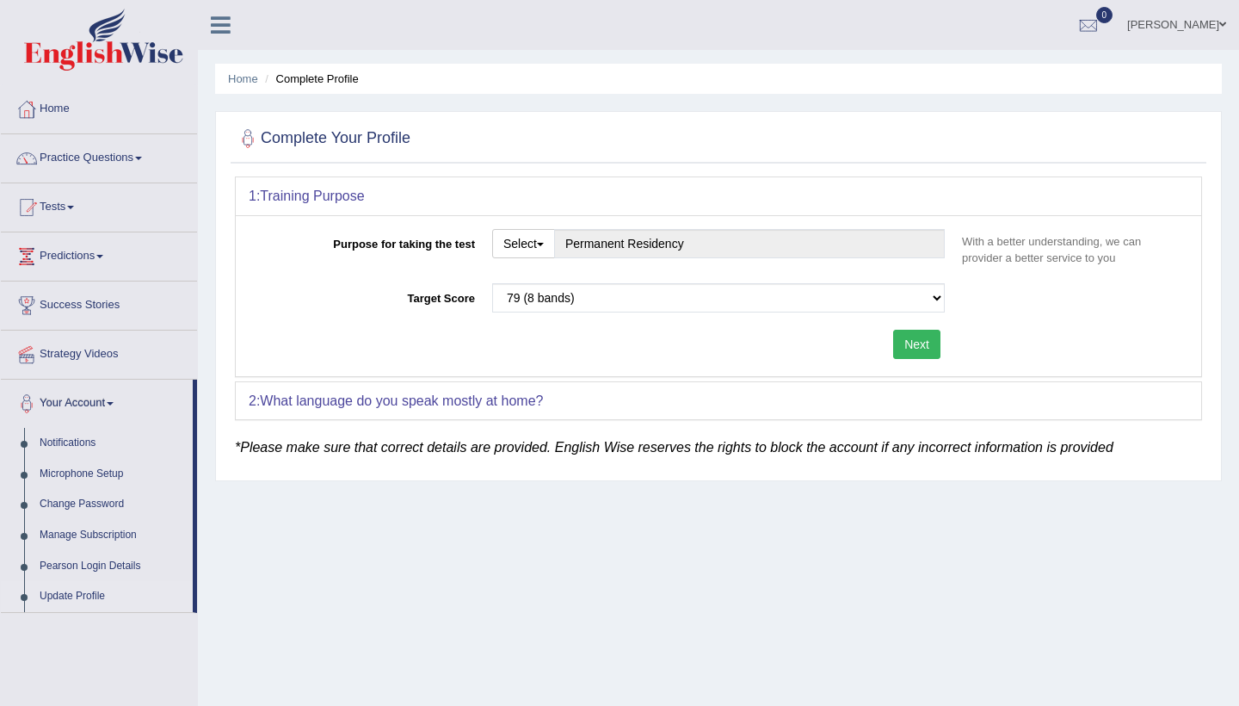
click at [633, 401] on div "2: What language do you speak mostly at home?" at bounding box center [719, 401] width 966 height 38
click at [110, 537] on link "Manage Subscription" at bounding box center [112, 535] width 161 height 31
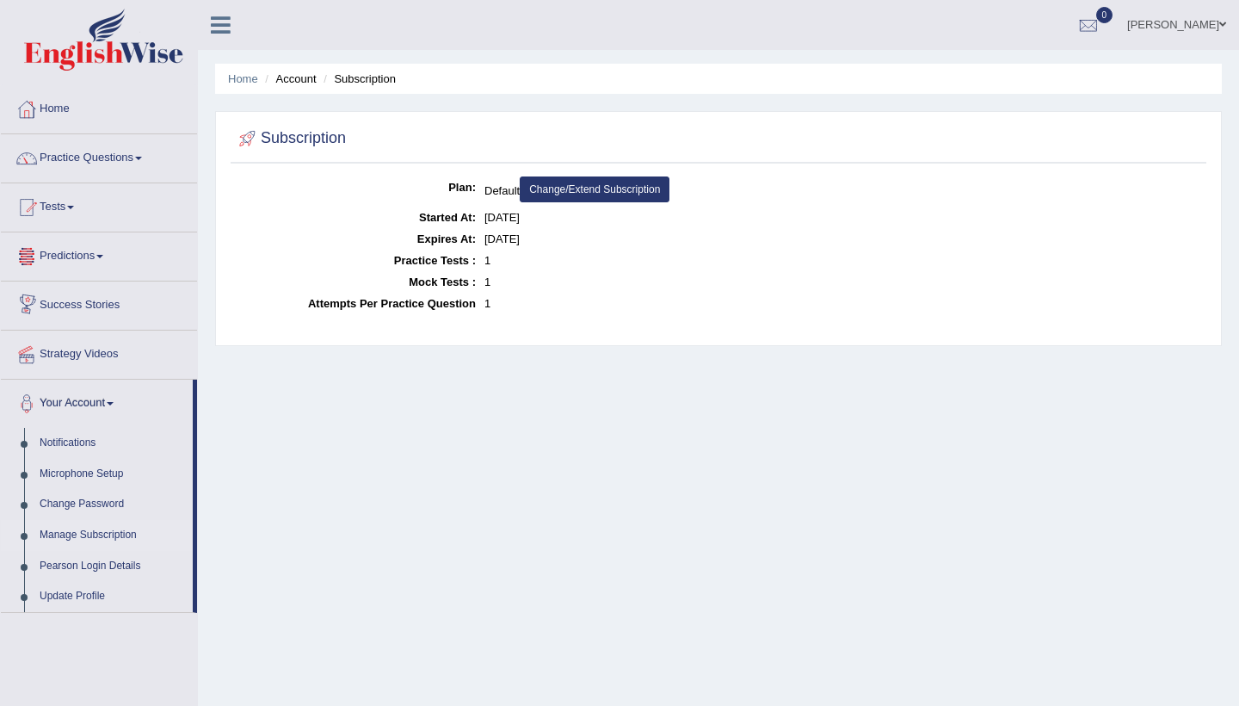
click at [68, 232] on link "Predictions" at bounding box center [99, 253] width 196 height 43
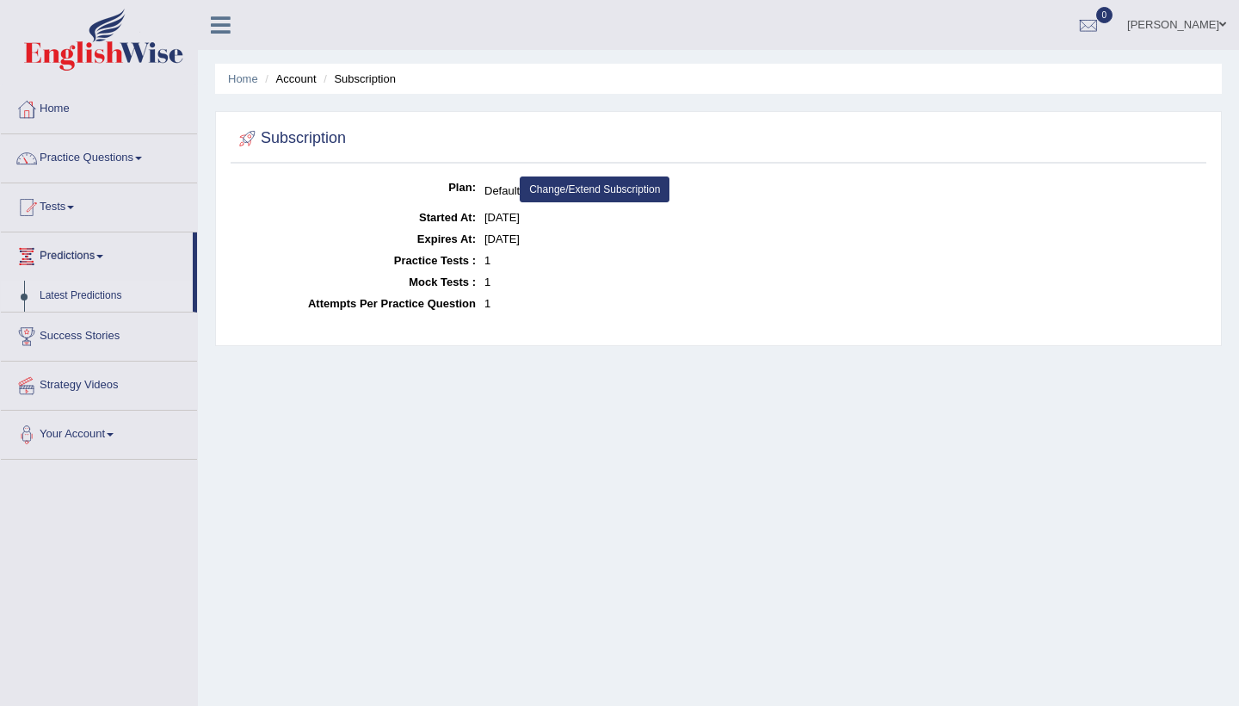
click at [58, 284] on link "Latest Predictions" at bounding box center [112, 296] width 161 height 31
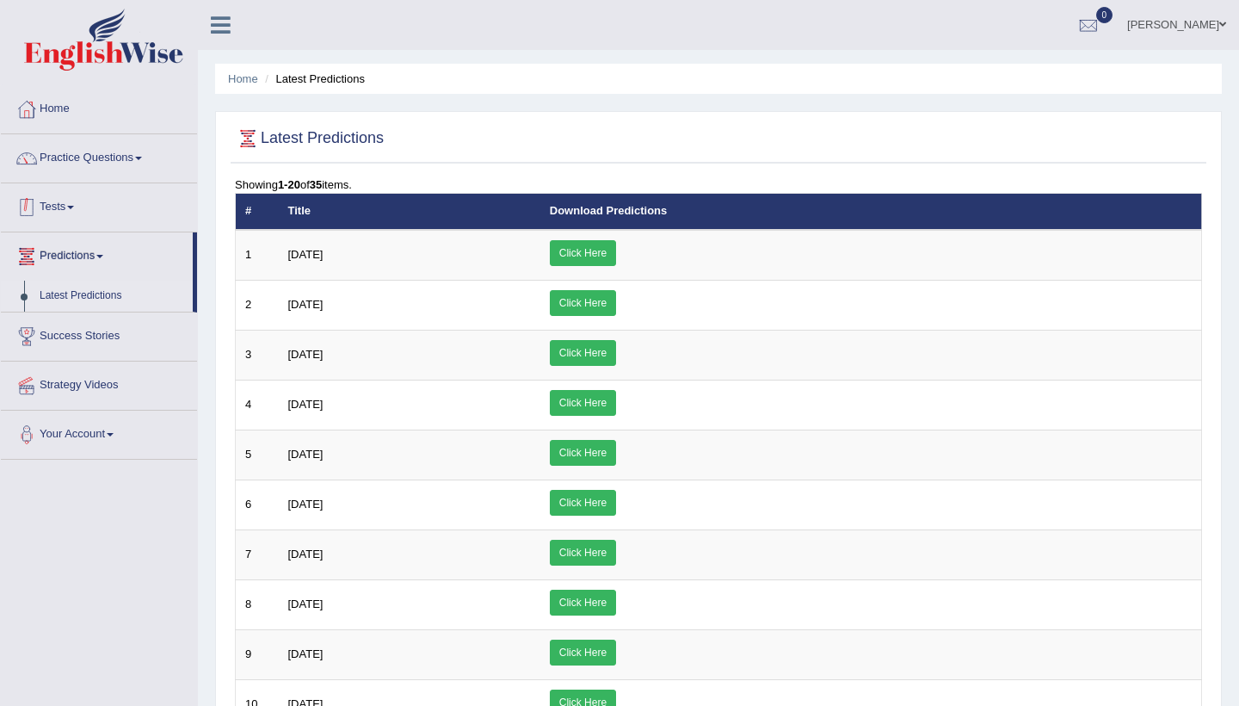
click at [71, 209] on link "Tests" at bounding box center [99, 204] width 196 height 43
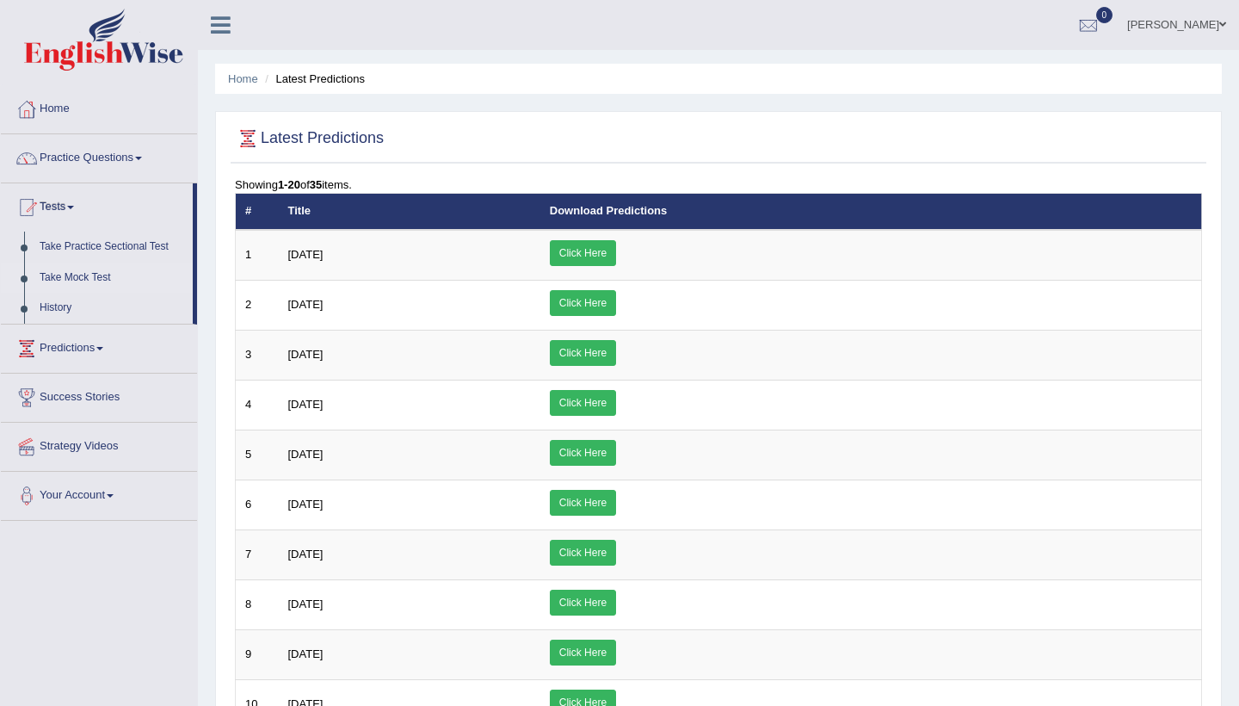
click at [83, 275] on link "Take Mock Test" at bounding box center [112, 278] width 161 height 31
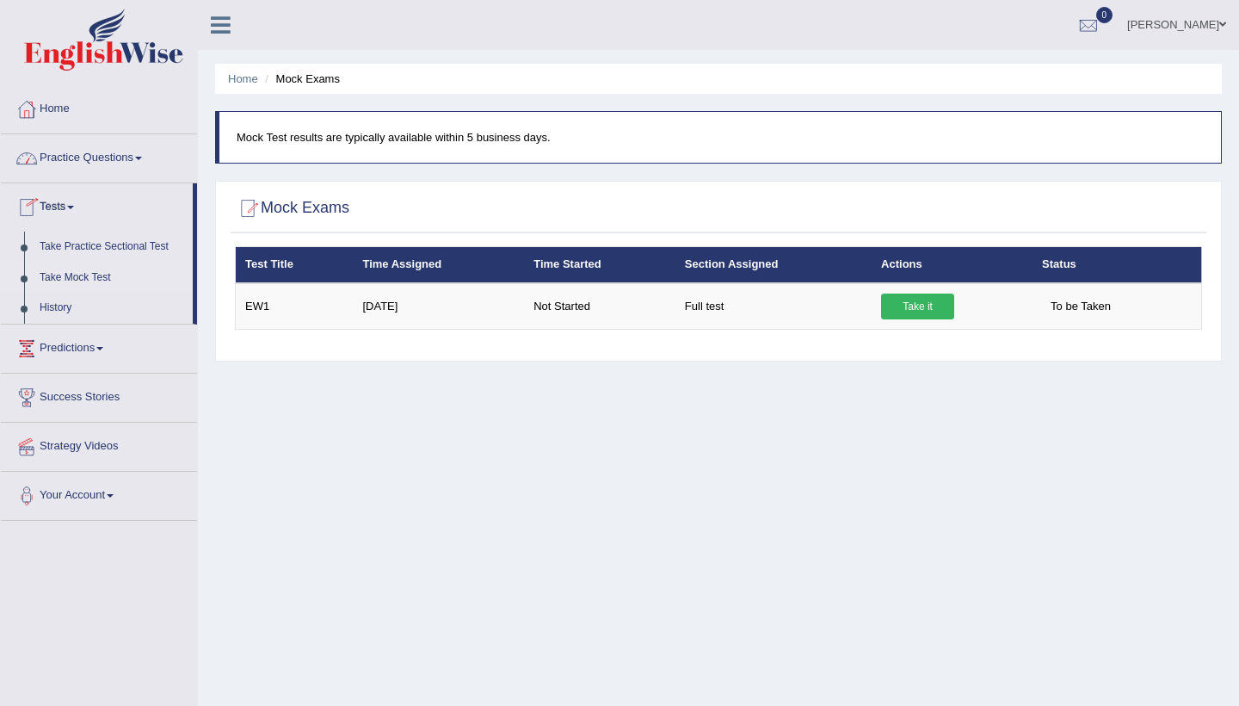
click at [111, 165] on link "Practice Questions" at bounding box center [99, 155] width 196 height 43
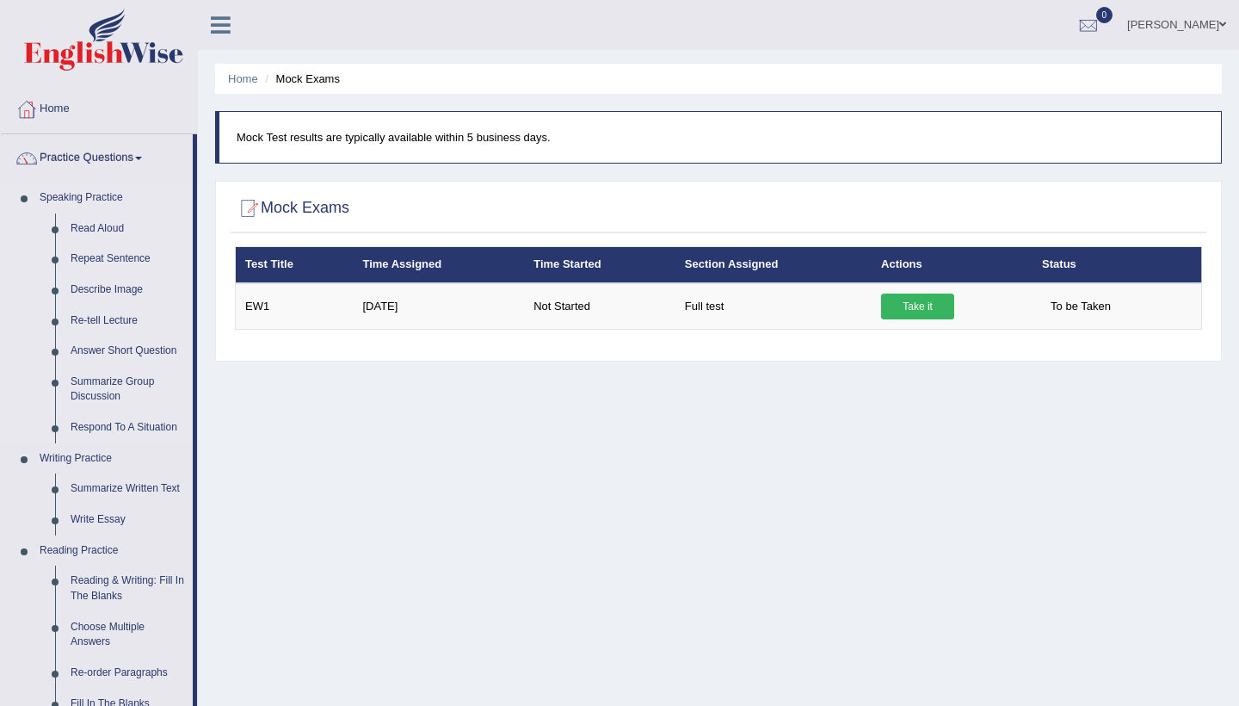
click at [93, 197] on link "Speaking Practice" at bounding box center [112, 197] width 161 height 31
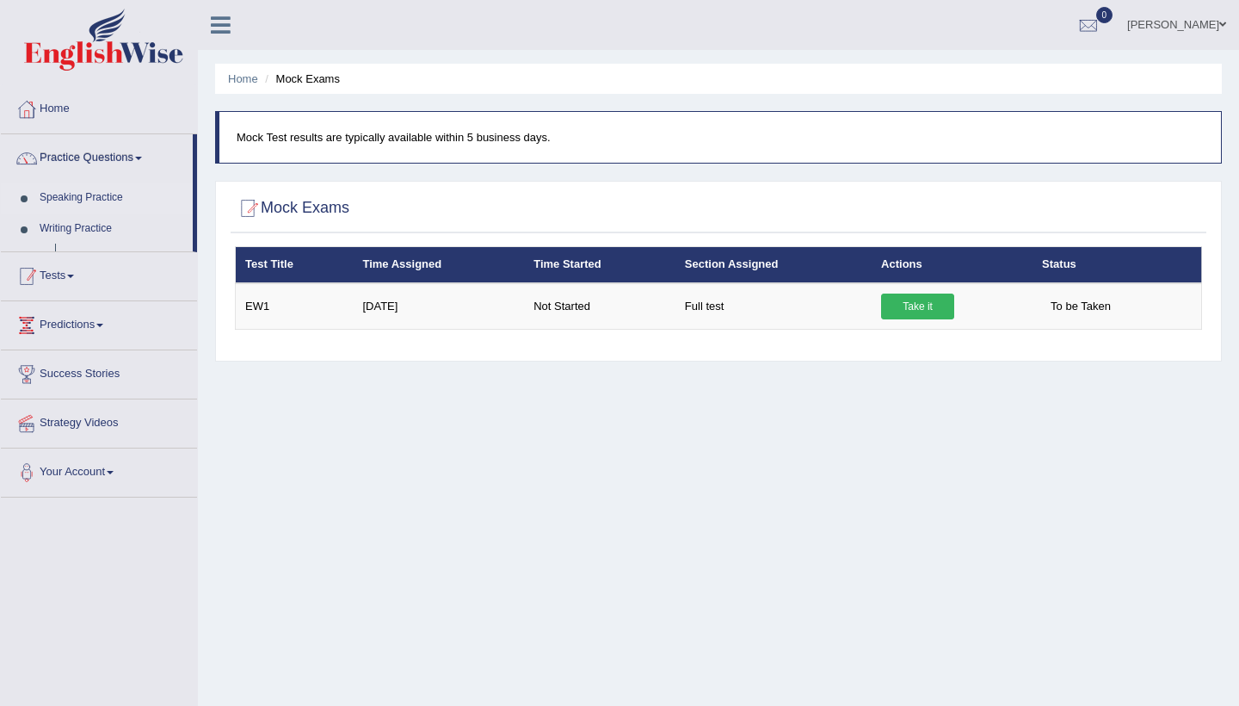
click at [93, 199] on link "Speaking Practice" at bounding box center [112, 197] width 161 height 31
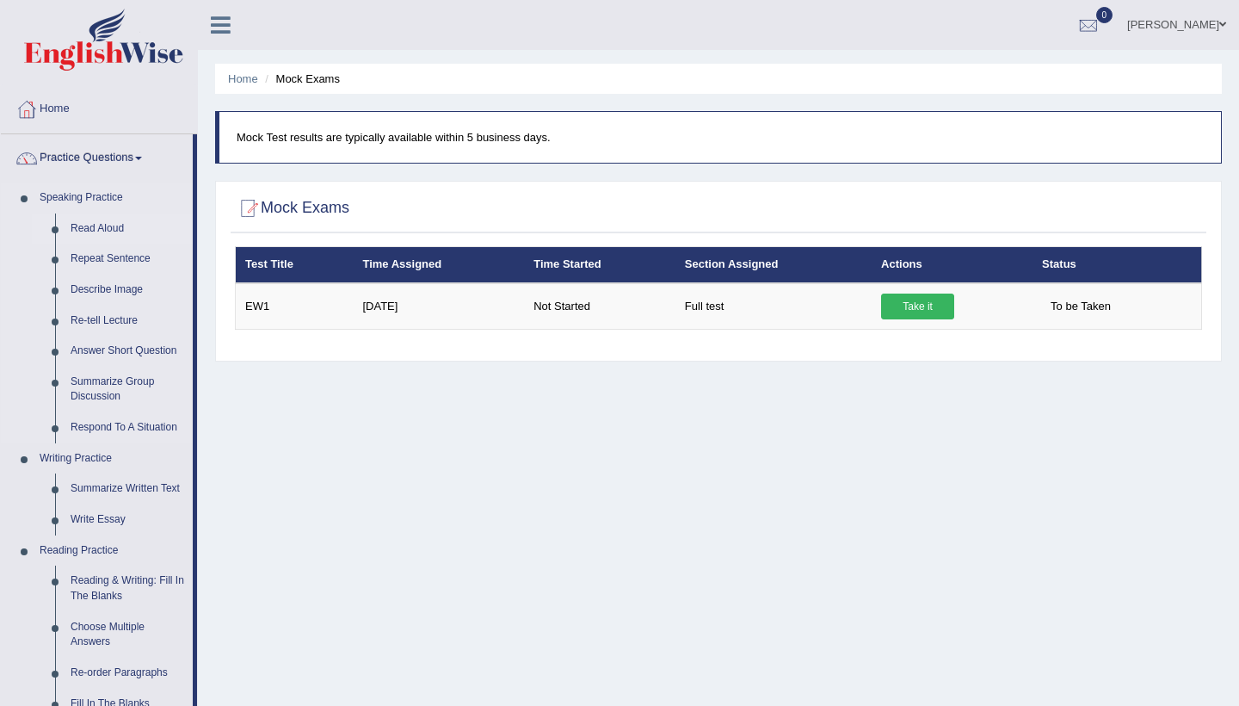
click at [98, 228] on link "Read Aloud" at bounding box center [128, 228] width 130 height 31
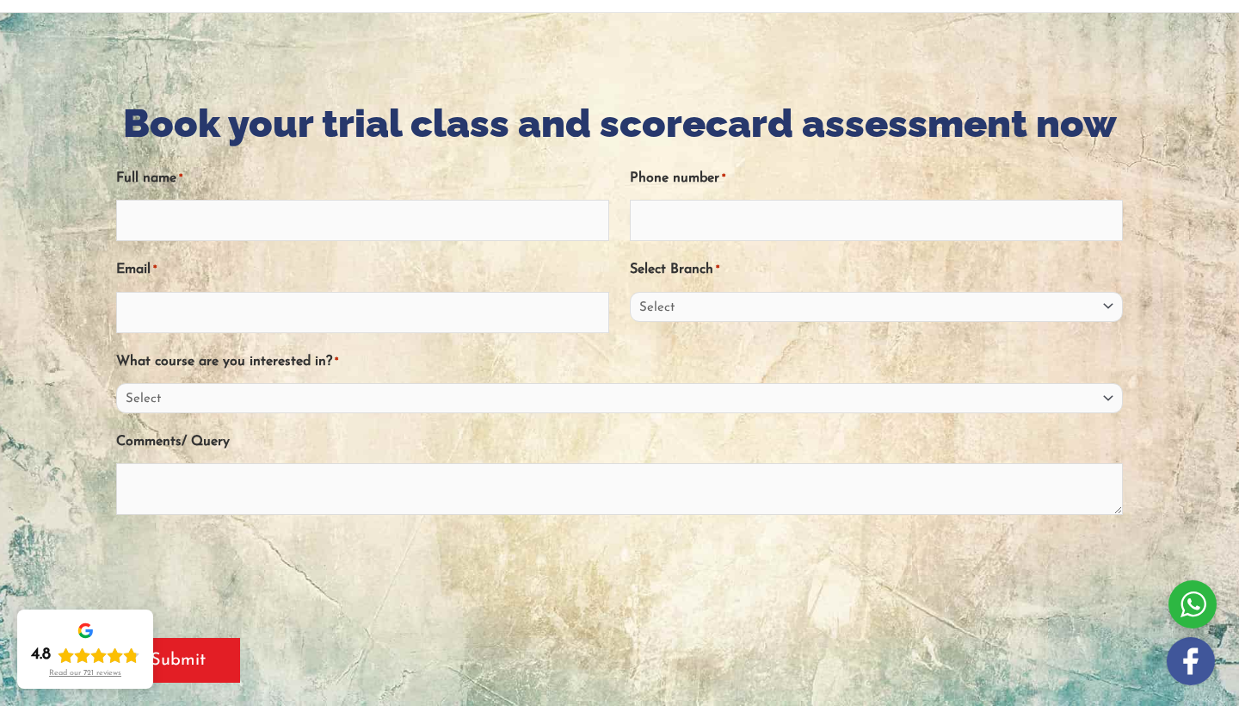
scroll to position [163, 0]
click at [702, 290] on div "Select Branch * Select [GEOGRAPHIC_DATA] [GEOGRAPHIC_DATA] [GEOGRAPHIC_DATA] En…" at bounding box center [876, 294] width 493 height 78
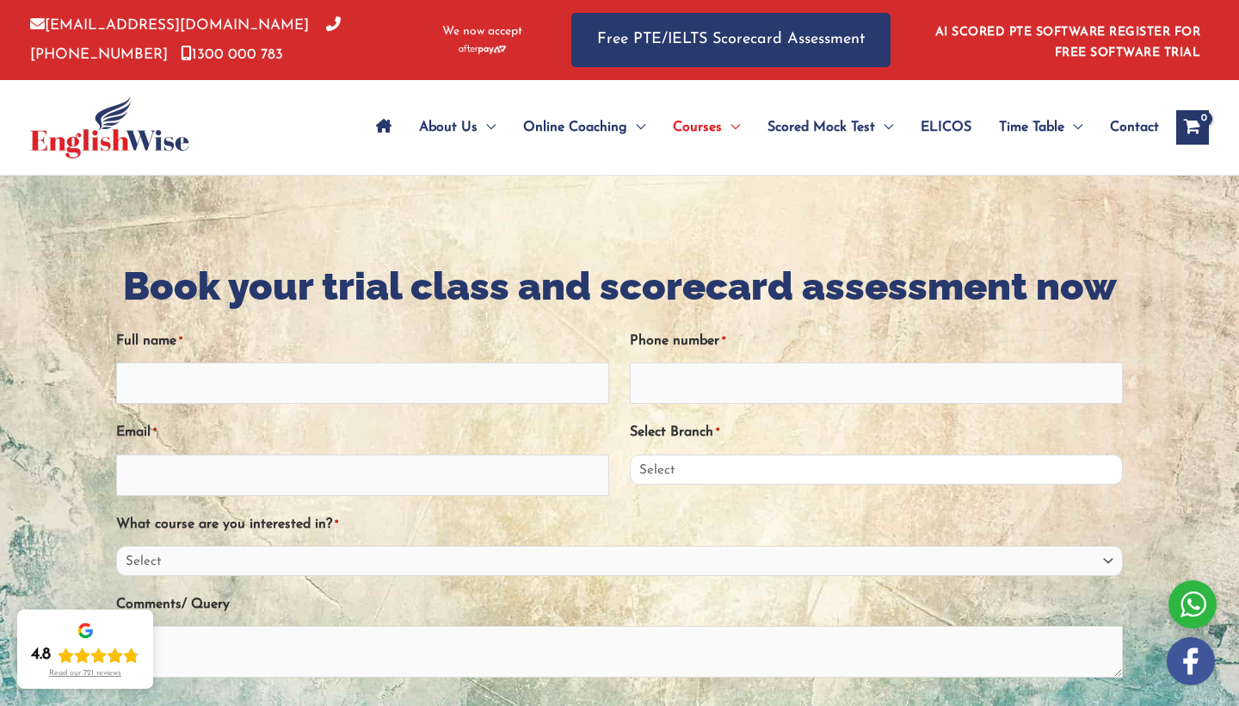
scroll to position [0, 0]
click at [854, 332] on div "Phone number *" at bounding box center [876, 365] width 493 height 78
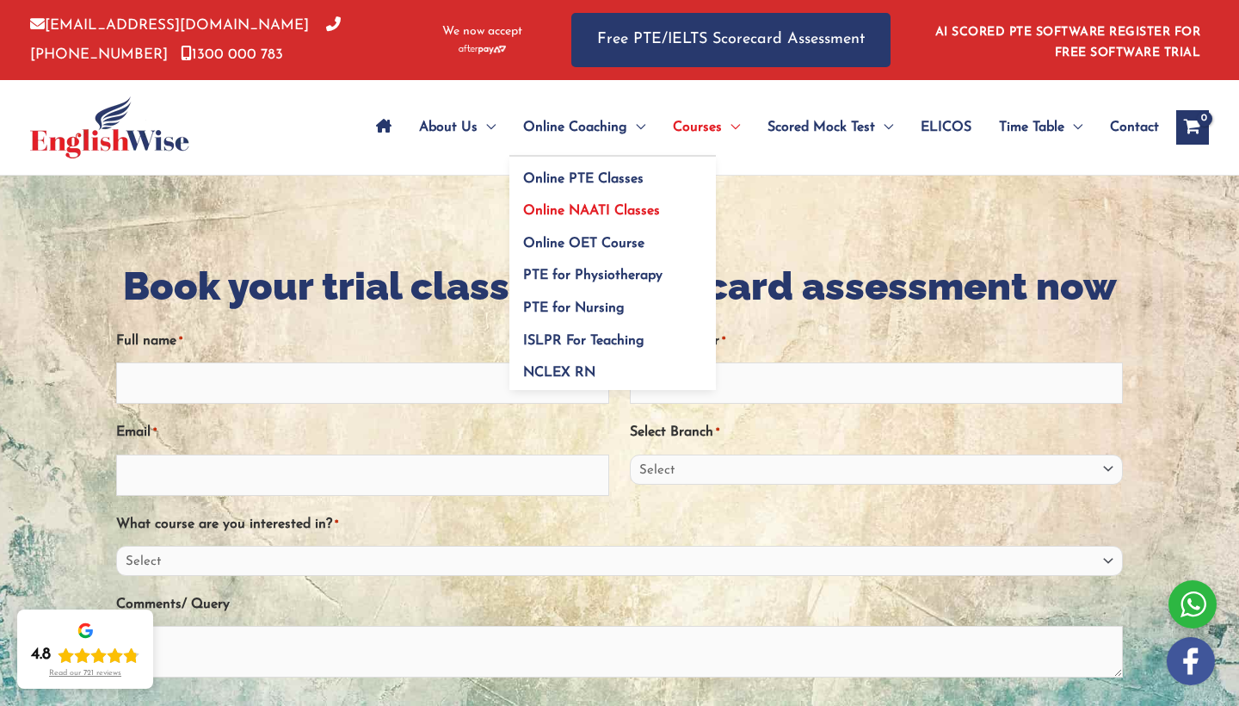
click at [560, 210] on span "Online NAATI Classes" at bounding box center [591, 211] width 137 height 14
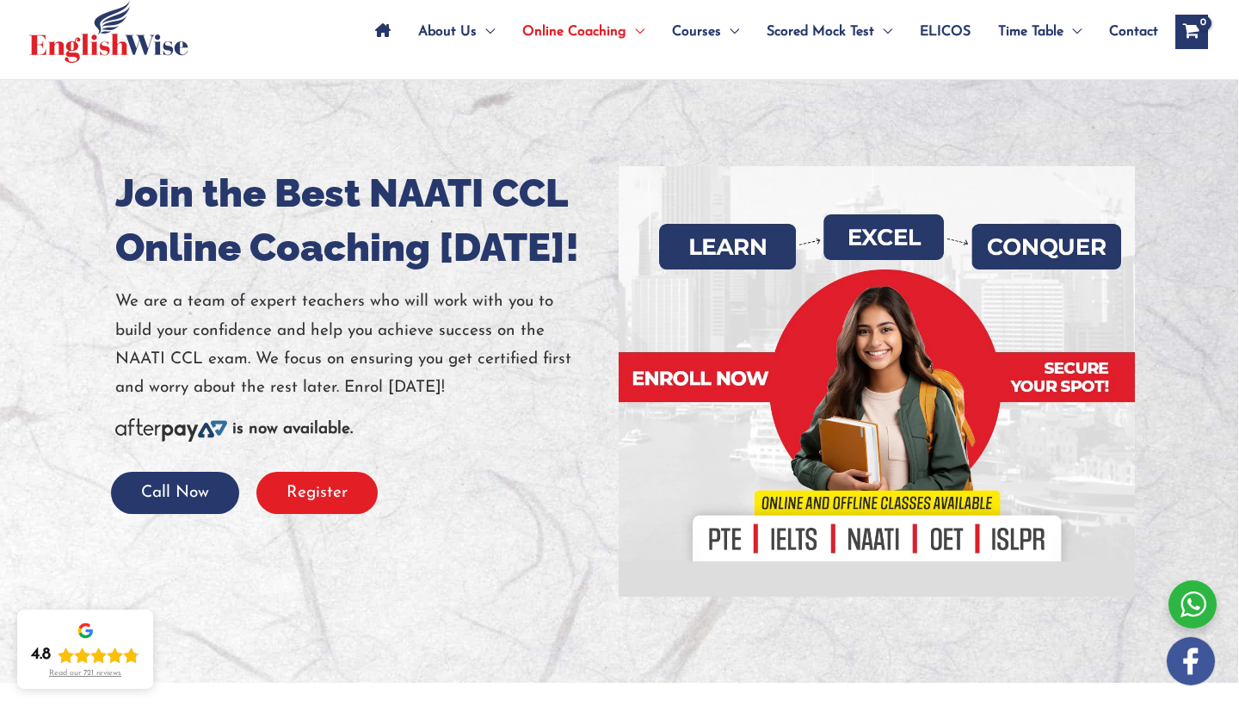
scroll to position [93, 0]
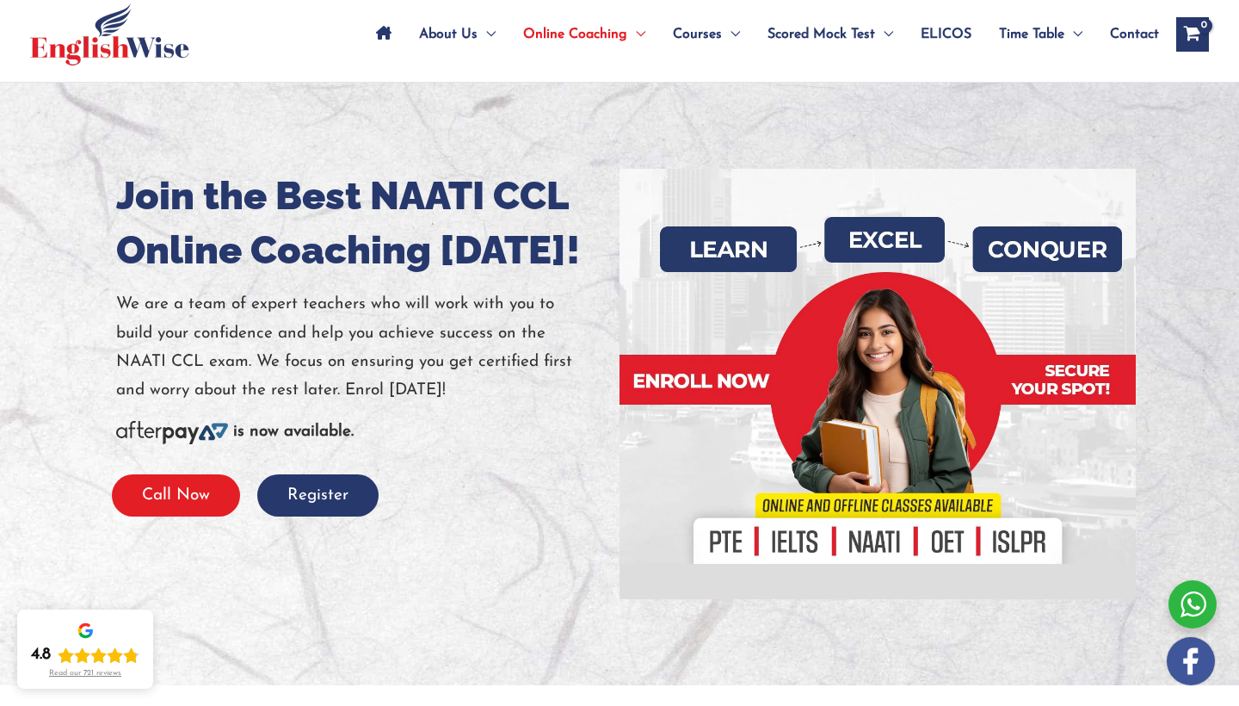
click at [208, 506] on button "Call Now" at bounding box center [176, 495] width 128 height 42
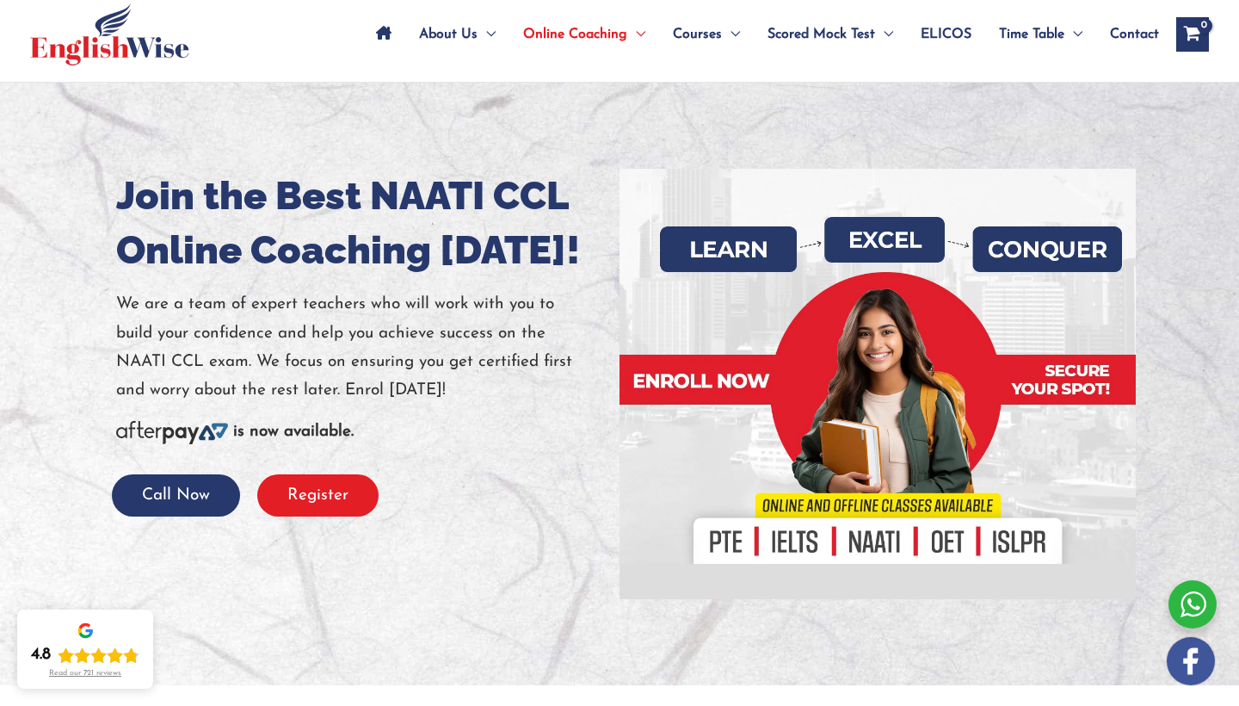
click at [332, 493] on button "Register" at bounding box center [317, 495] width 121 height 42
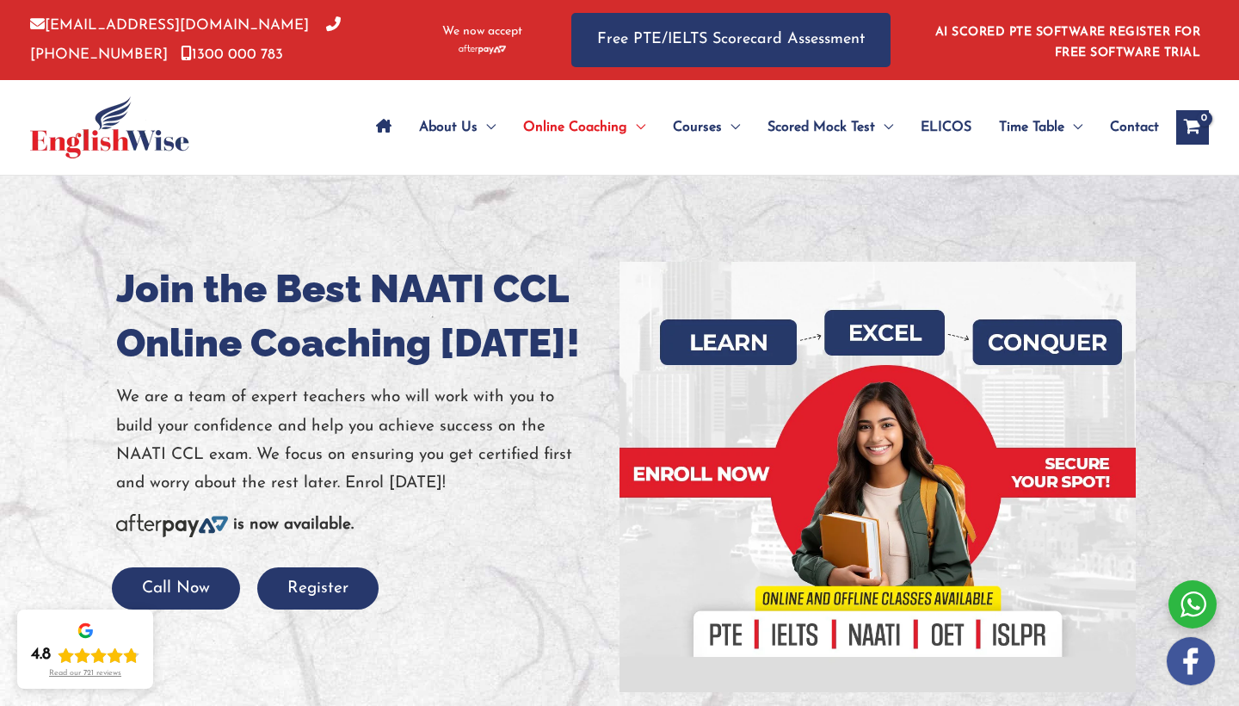
scroll to position [0, 0]
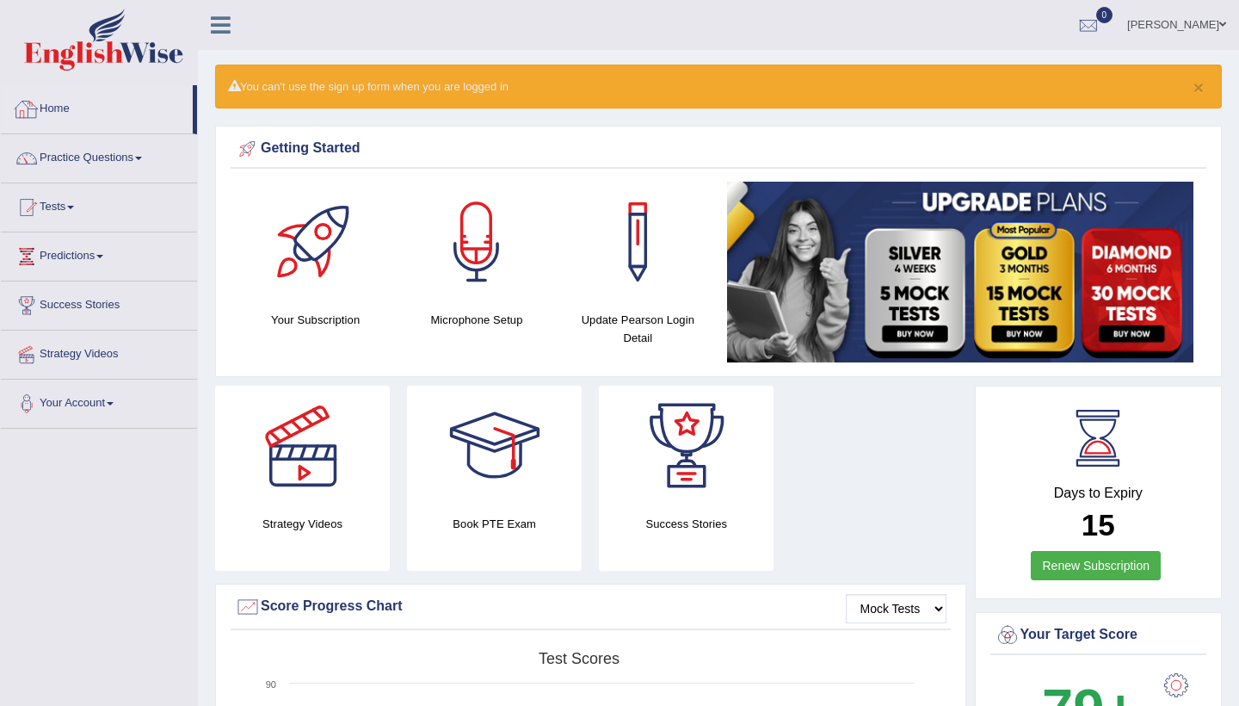
click at [219, 24] on icon at bounding box center [221, 25] width 20 height 22
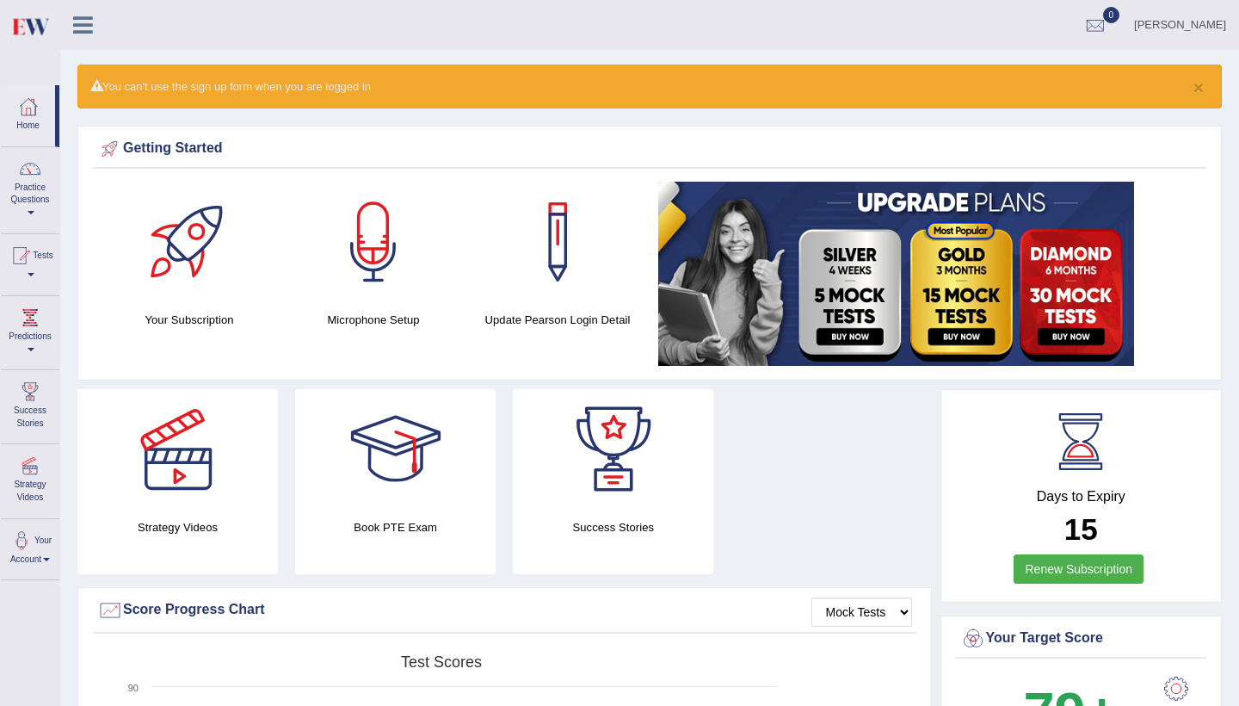
click at [95, 28] on link at bounding box center [83, 23] width 46 height 26
